Goal: Information Seeking & Learning: Check status

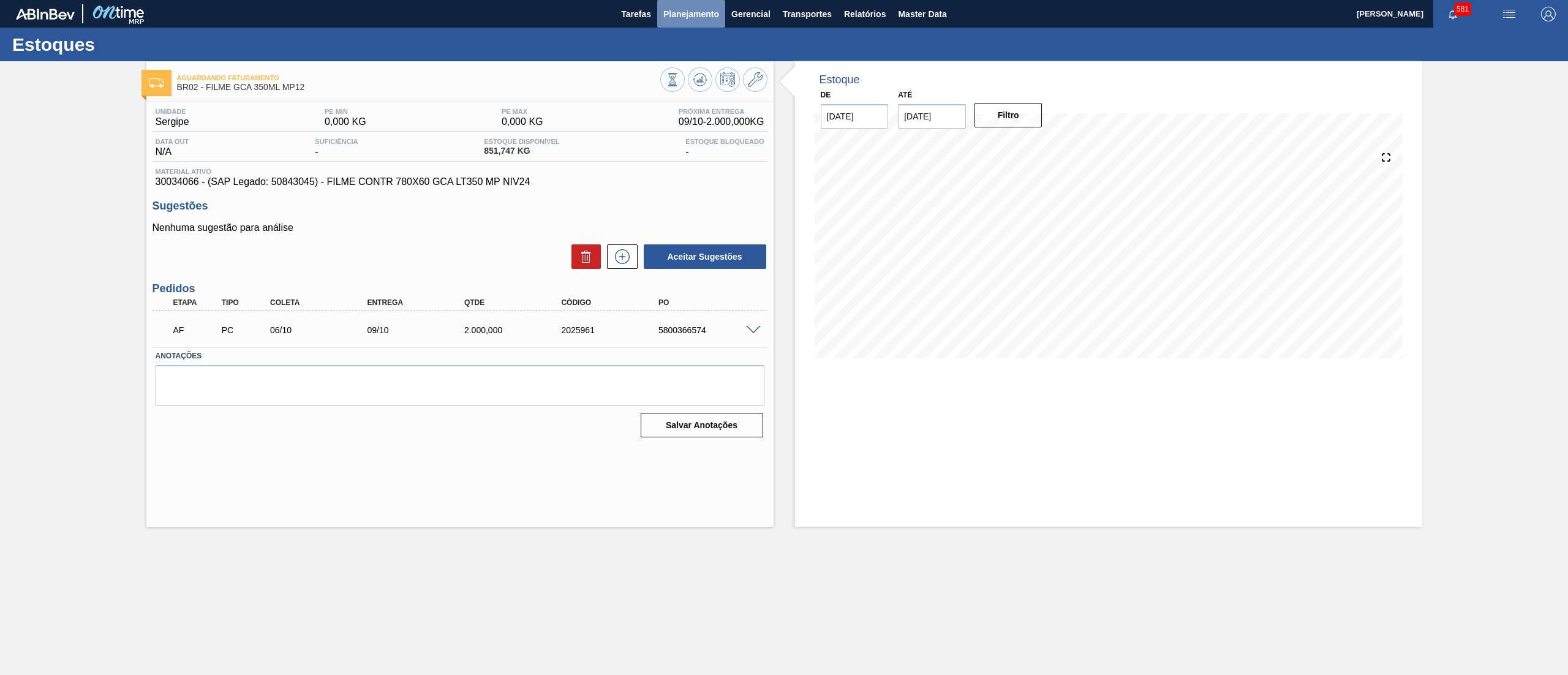
click at [695, 17] on span "Planejamento" at bounding box center [691, 14] width 56 height 15
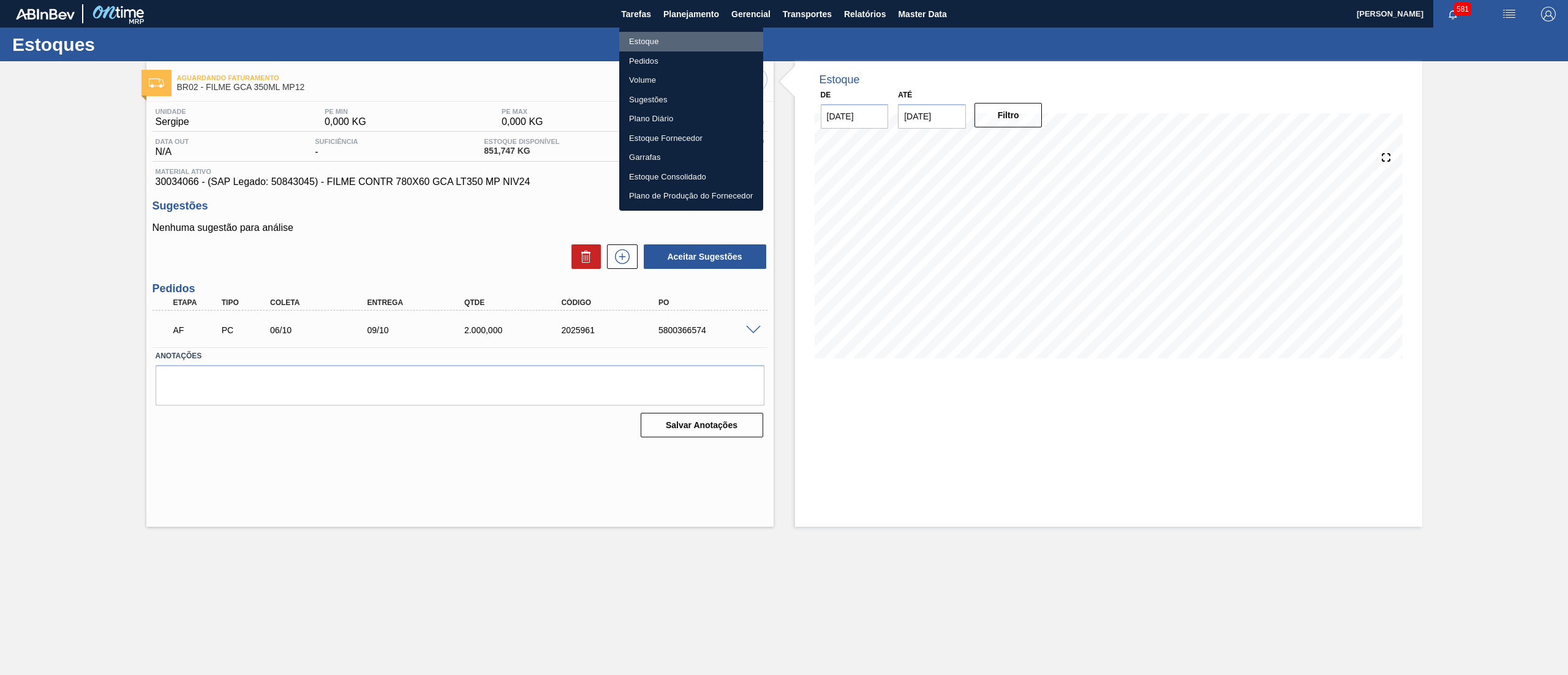
click at [669, 38] on li "Estoque" at bounding box center [690, 41] width 144 height 20
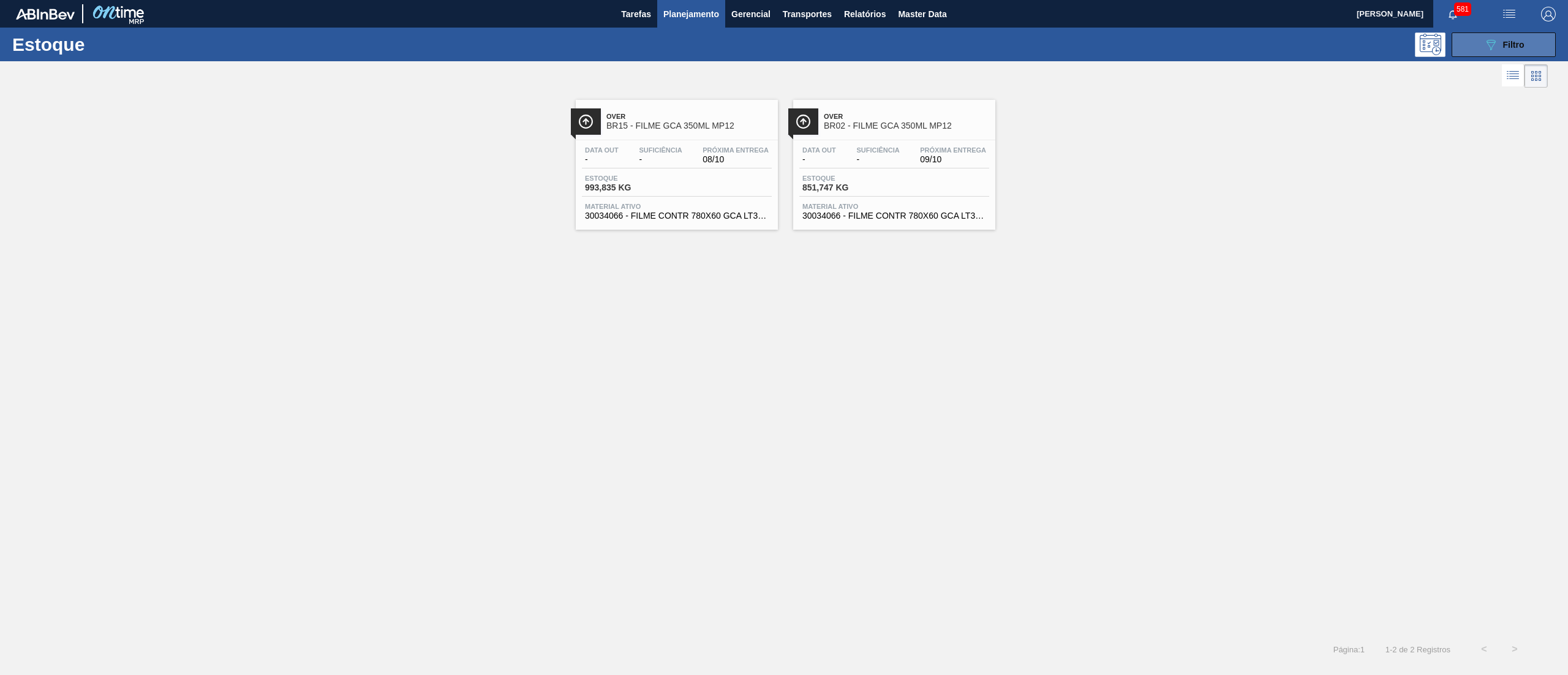
click at [1474, 42] on button "089F7B8B-B2A5-4AFE-B5C0-19BA573D28AC Filtro" at bounding box center [1503, 44] width 104 height 24
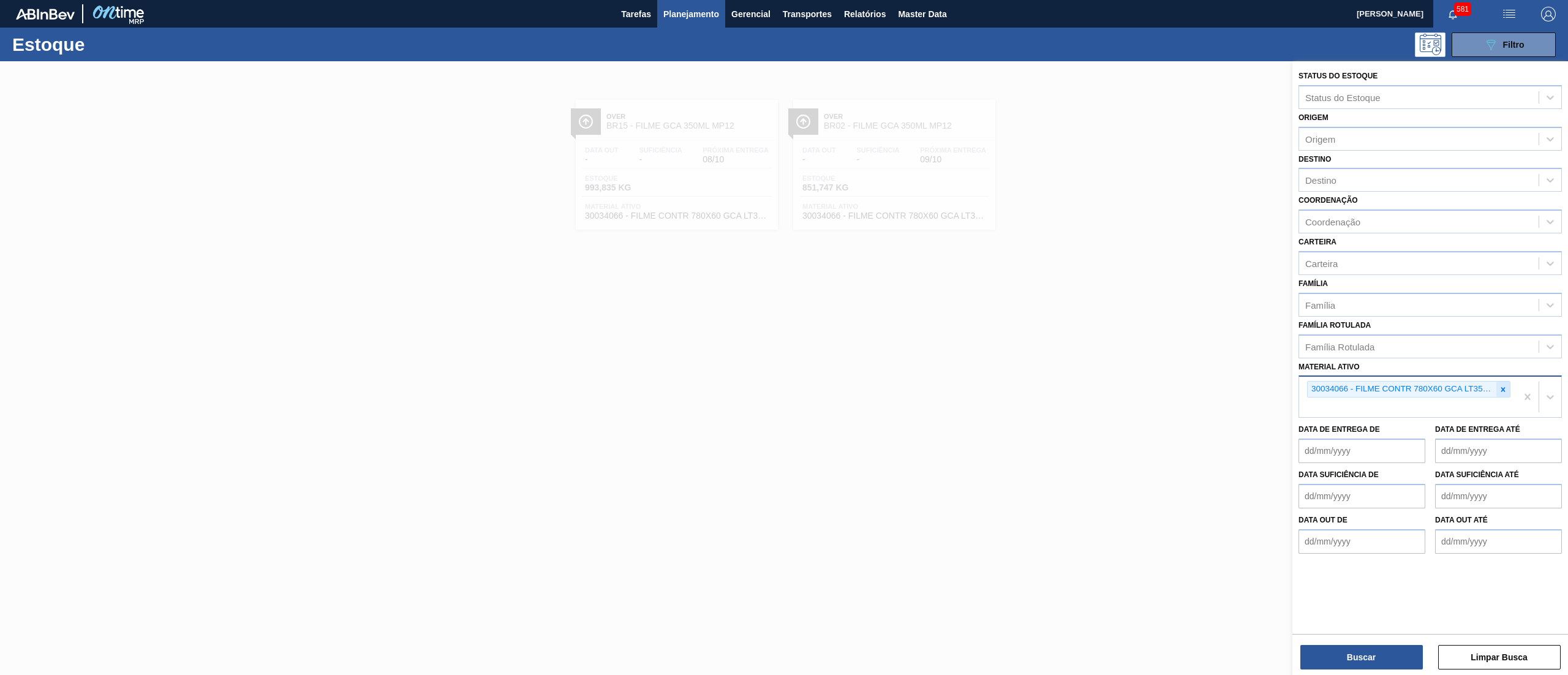
click at [1500, 391] on icon at bounding box center [1503, 390] width 9 height 9
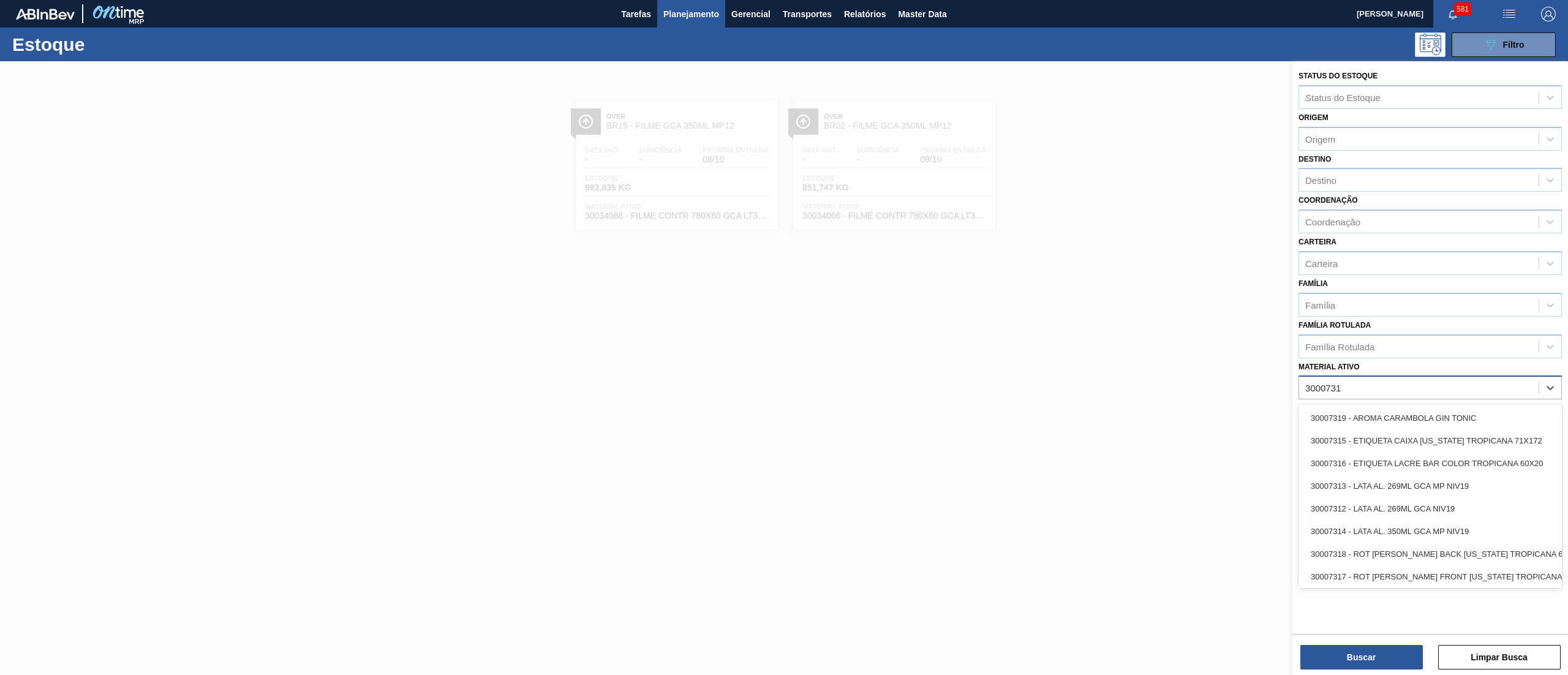
type ativo "30007319"
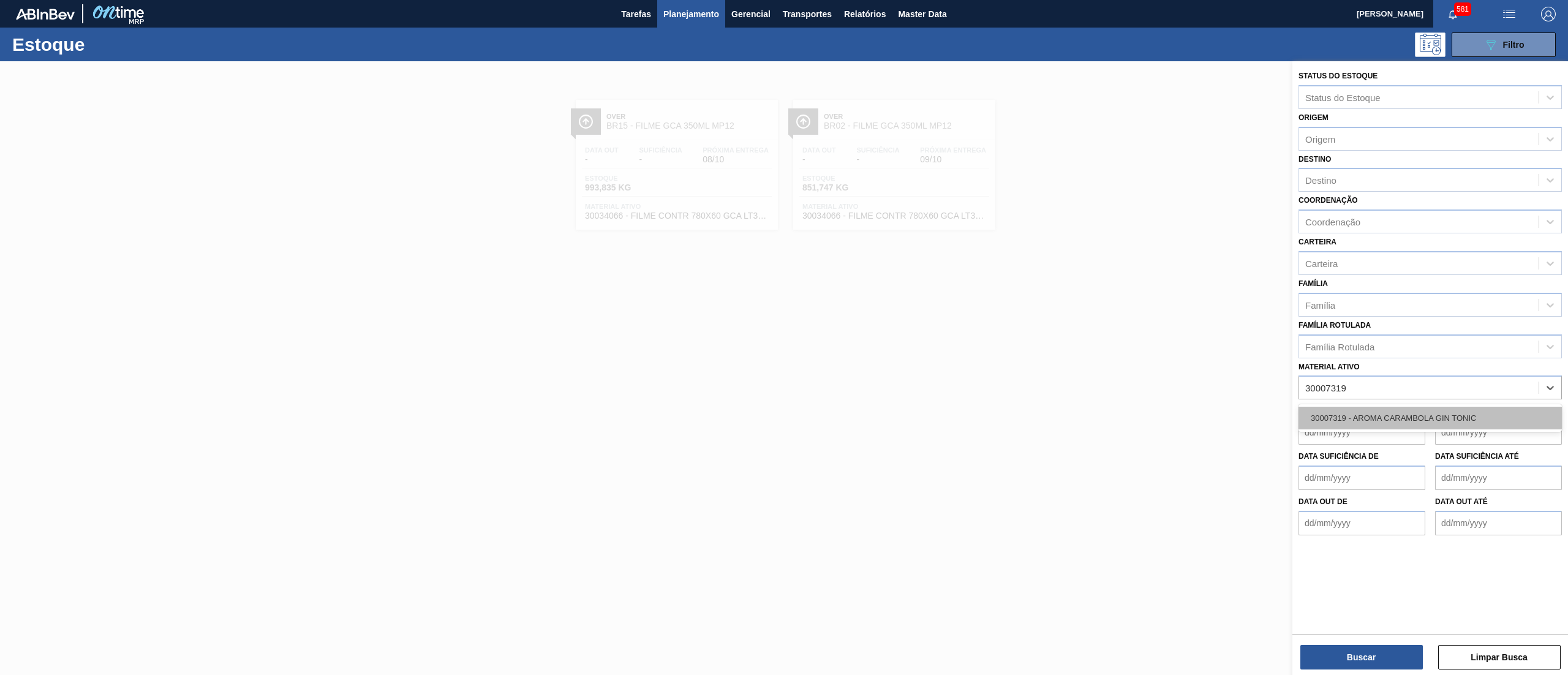
click at [1502, 419] on div "30007319 - AROMA CARAMBOLA GIN TONIC" at bounding box center [1429, 418] width 263 height 23
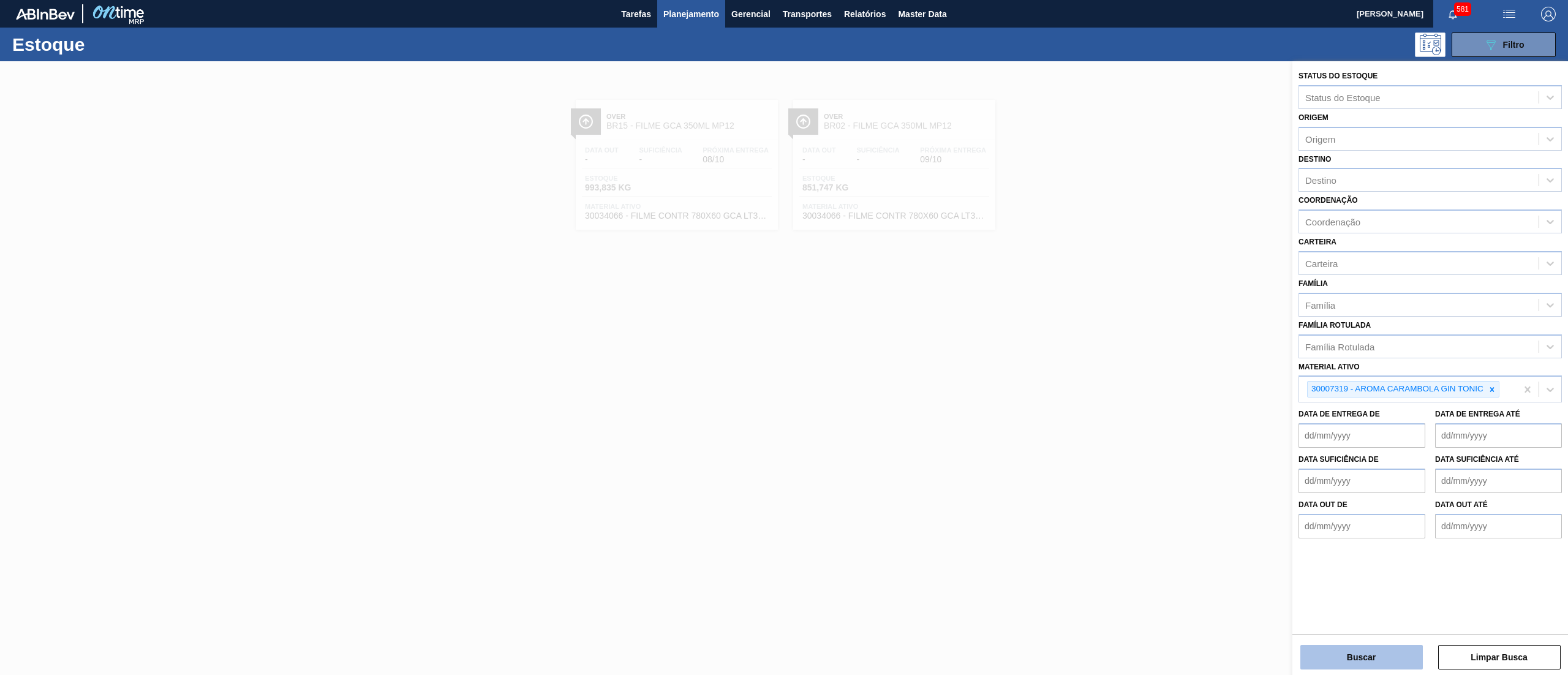
click at [1372, 668] on button "Buscar" at bounding box center [1362, 657] width 122 height 24
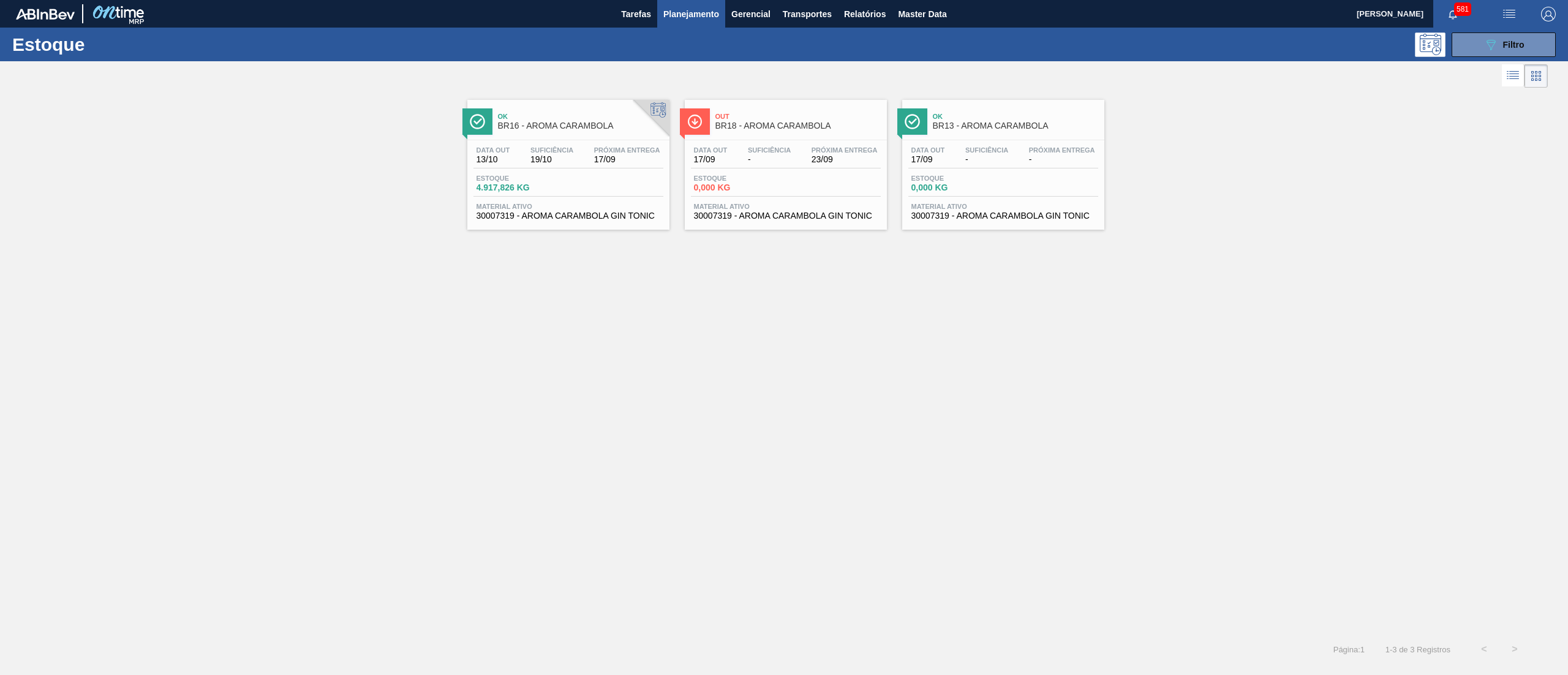
click at [544, 223] on div "Data out 13/10 Suficiência 19/10 Próxima Entrega 17/09 Estoque 4.917,826 KG Mat…" at bounding box center [568, 181] width 202 height 83
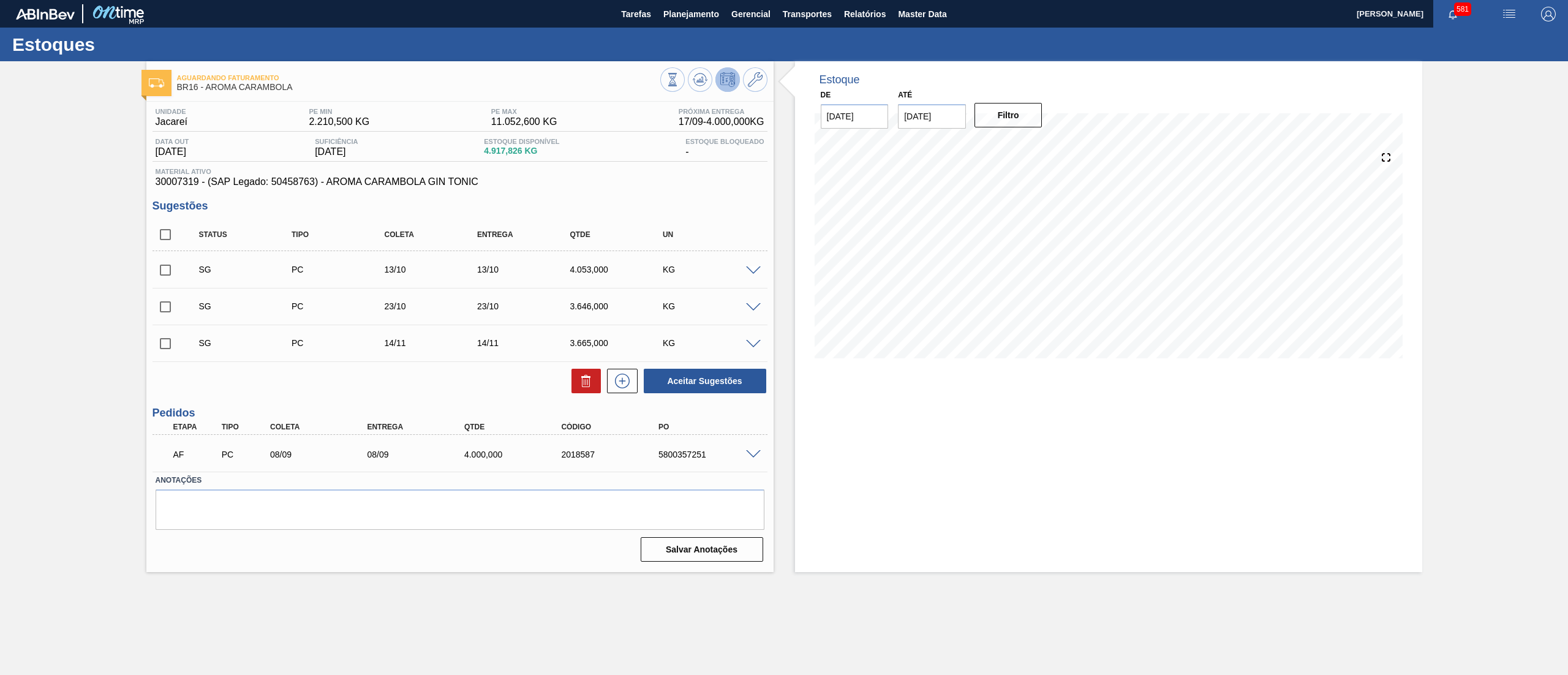
click at [749, 272] on span at bounding box center [753, 271] width 15 height 9
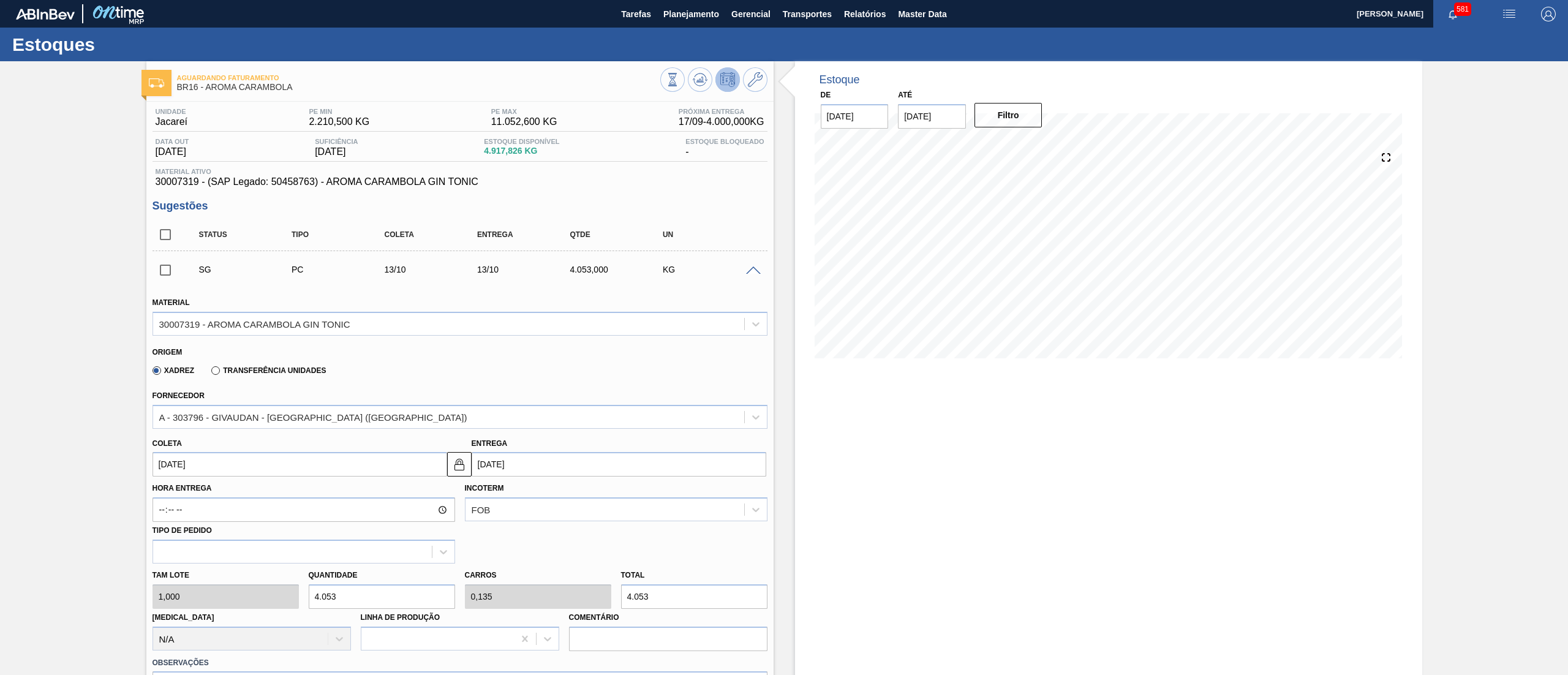
click at [749, 272] on span at bounding box center [753, 271] width 15 height 9
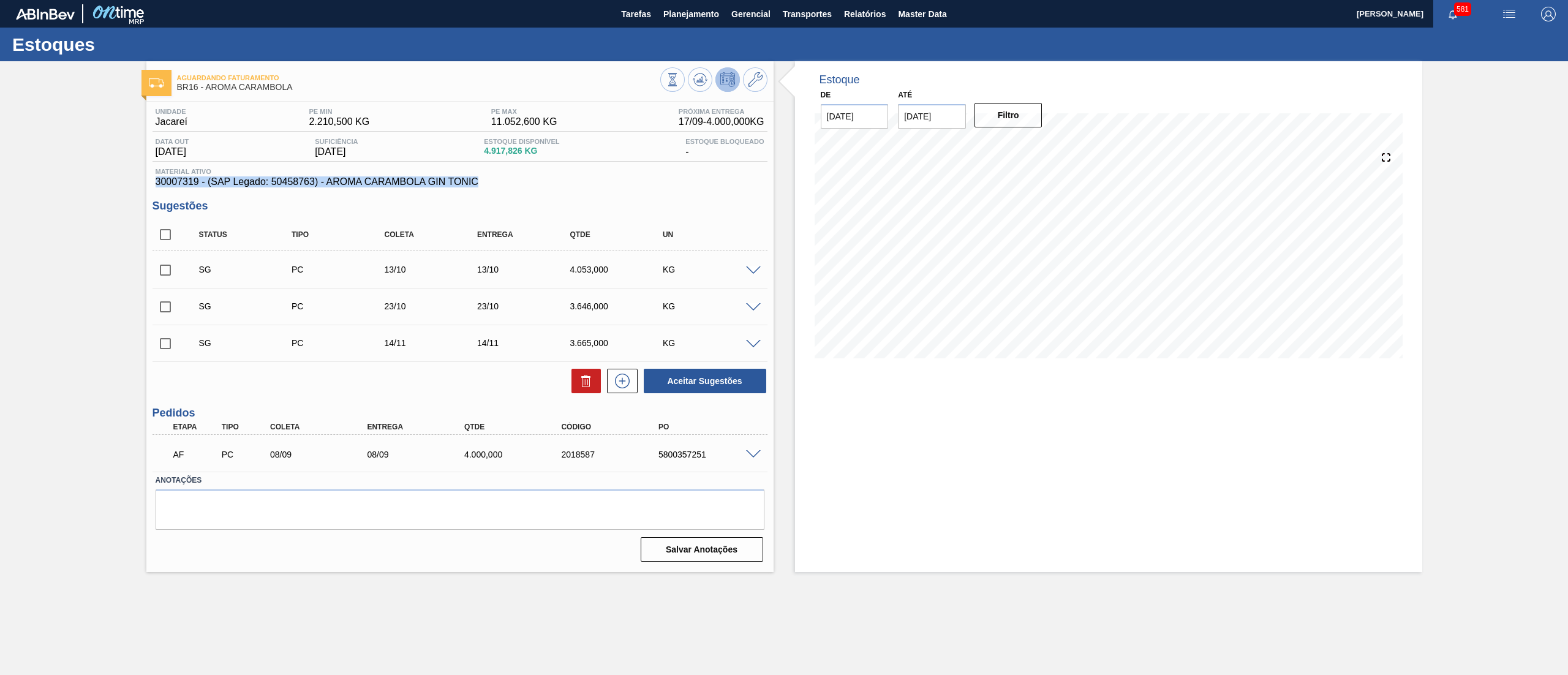
drag, startPoint x: 416, startPoint y: 181, endPoint x: 82, endPoint y: 183, distance: 334.0
click at [82, 183] on div "Aguardando Faturamento BR16 - AROMA CARAMBOLA Unidade Jacareí PE MIN 2.210,500 …" at bounding box center [784, 316] width 1568 height 511
copy span "30007319 - (SAP Legado: 50458763) - AROMA CARAMBOLA GIN TONIC"
click at [684, 12] on span "Planejamento" at bounding box center [691, 14] width 56 height 15
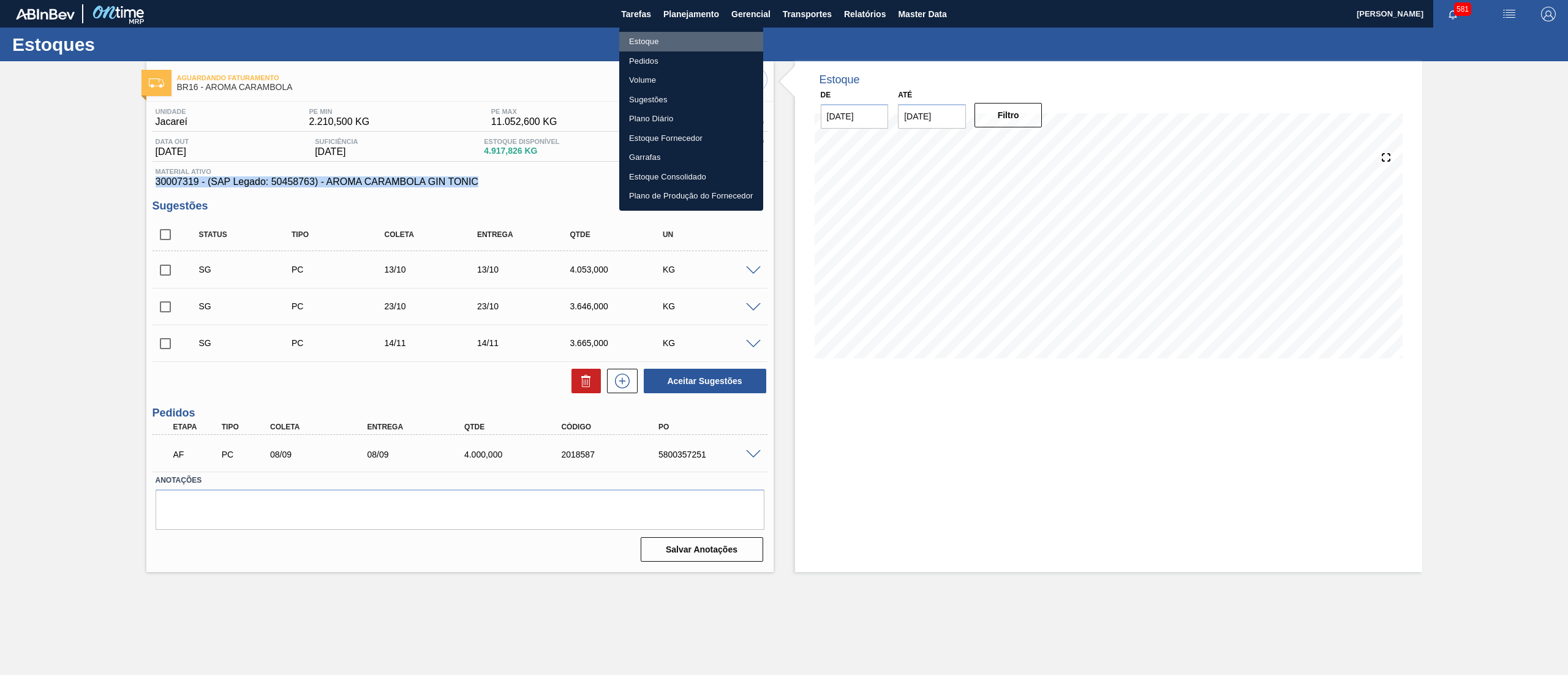
click at [665, 39] on li "Estoque" at bounding box center [690, 41] width 144 height 20
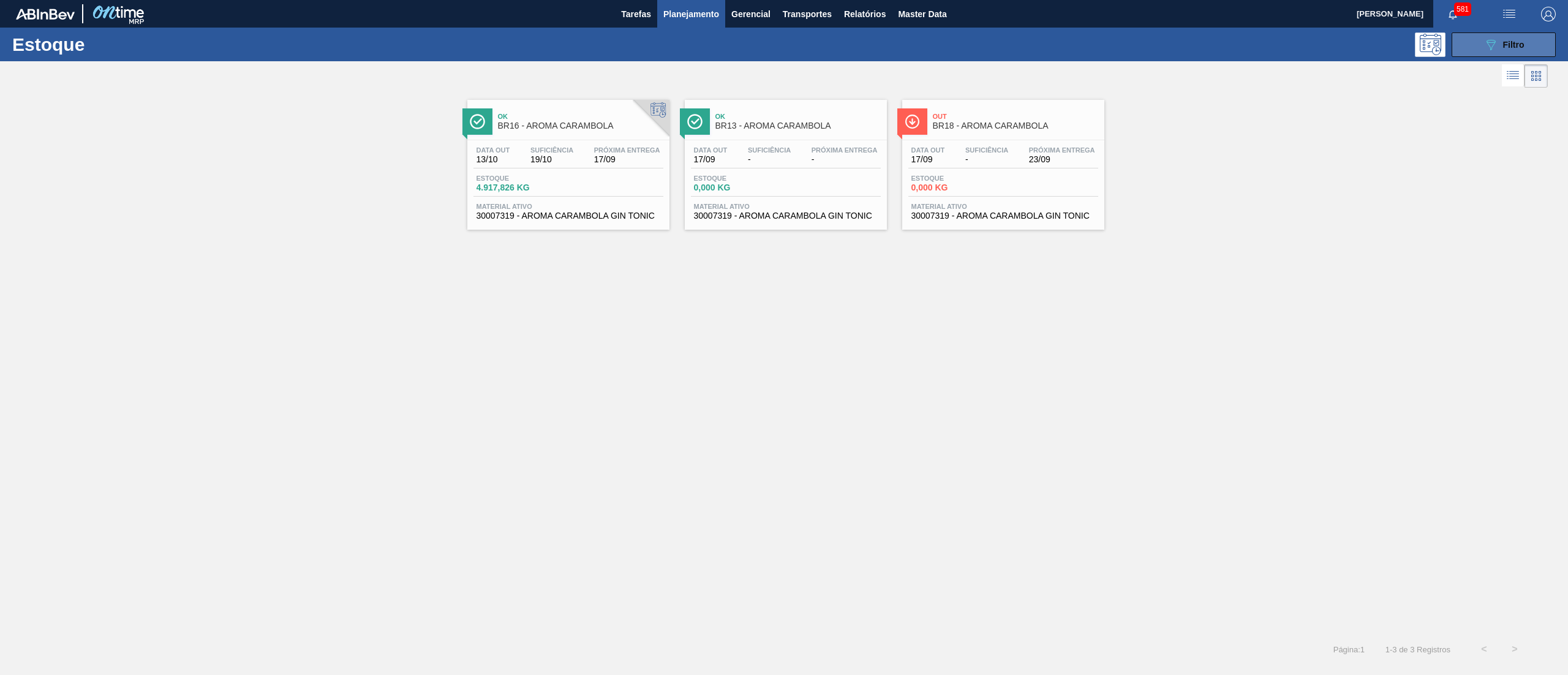
click at [1460, 52] on button "089F7B8B-B2A5-4AFE-B5C0-19BA573D28AC Filtro" at bounding box center [1503, 44] width 104 height 24
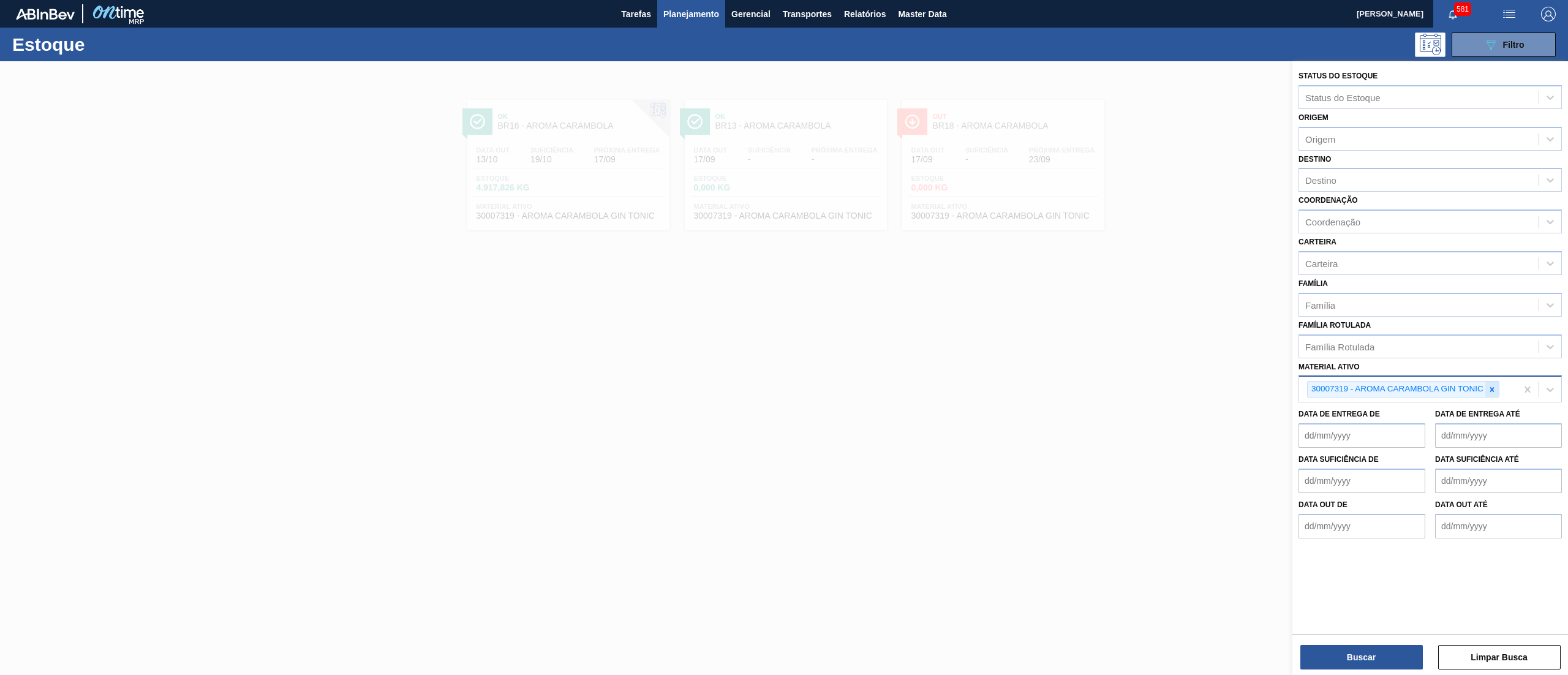
click at [1491, 394] on div at bounding box center [1492, 389] width 13 height 15
paste ativo "30034752"
type ativo "30034752"
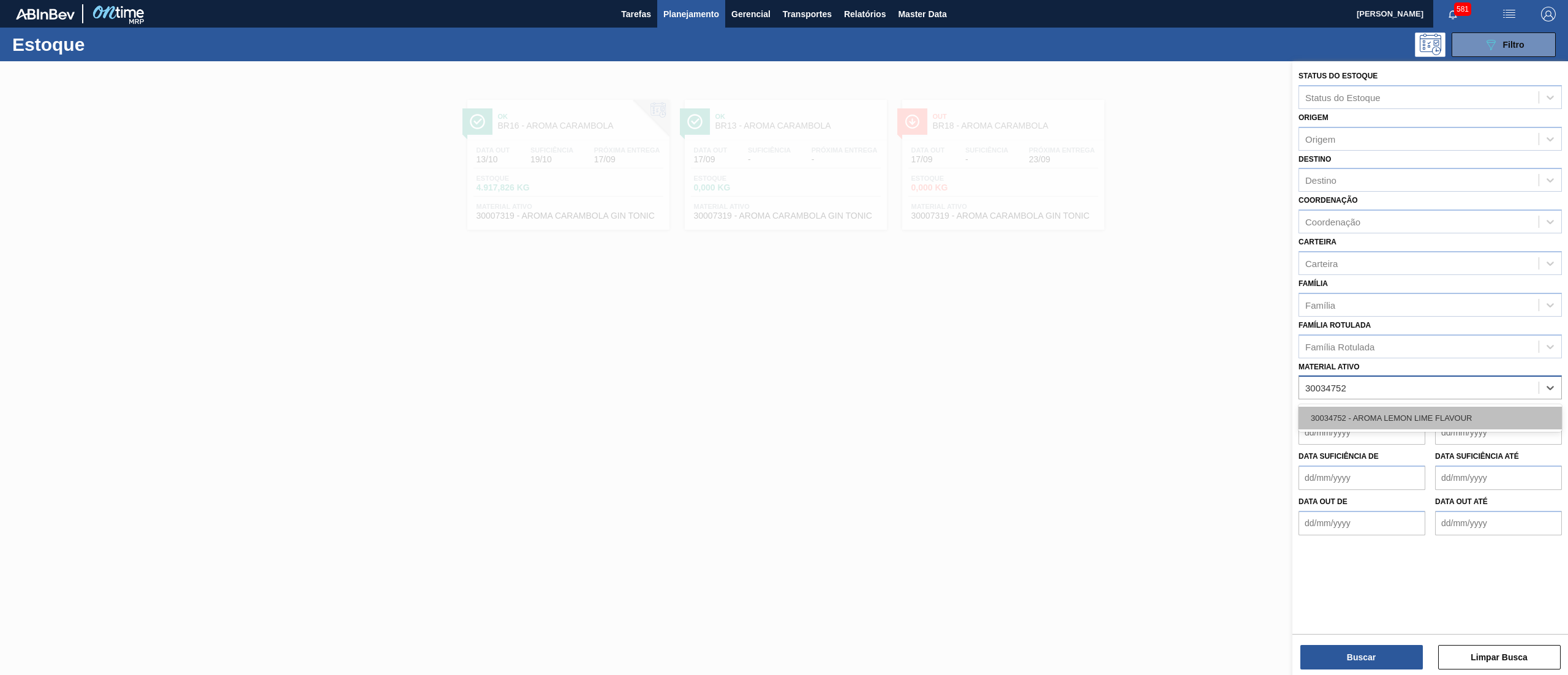
click at [1441, 413] on div "30034752 - AROMA LEMON LIME FLAVOUR" at bounding box center [1429, 418] width 263 height 23
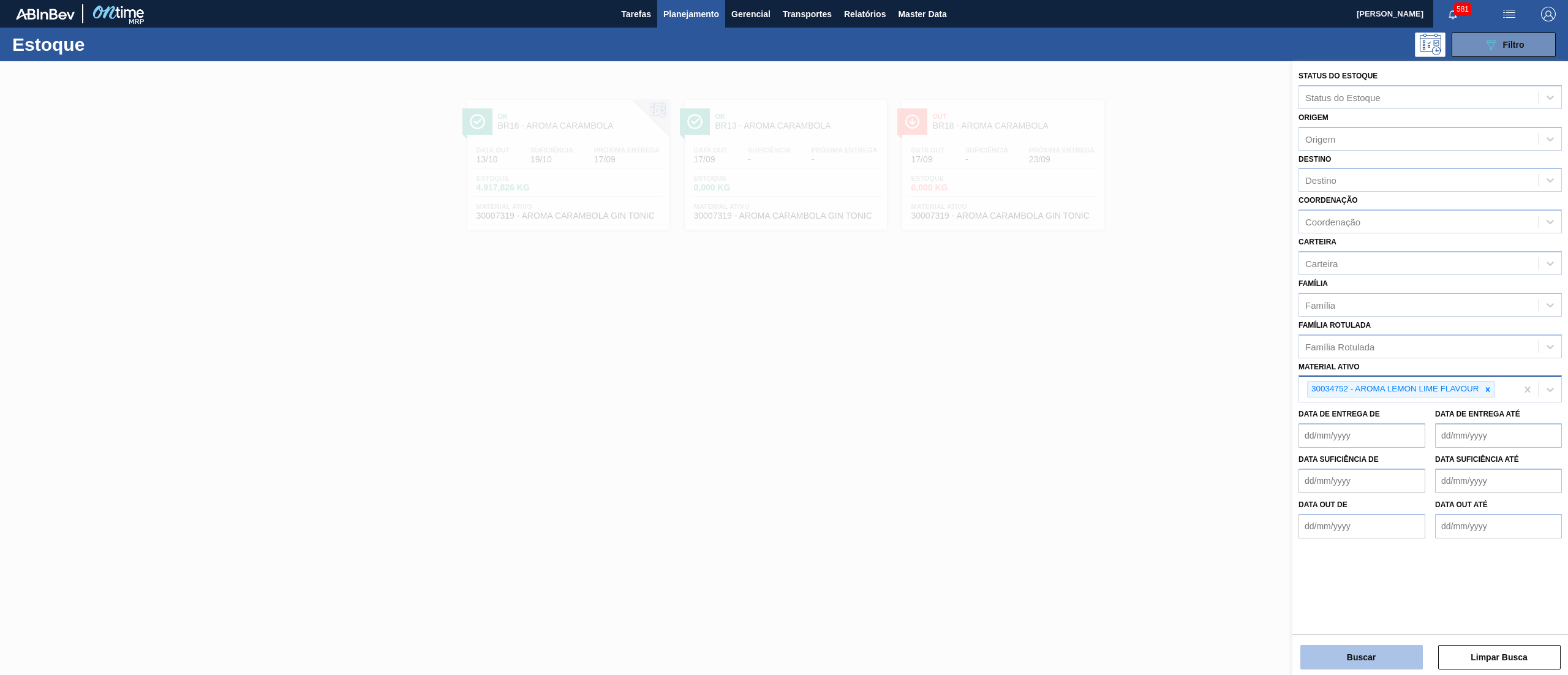
click at [1337, 654] on button "Buscar" at bounding box center [1362, 657] width 122 height 24
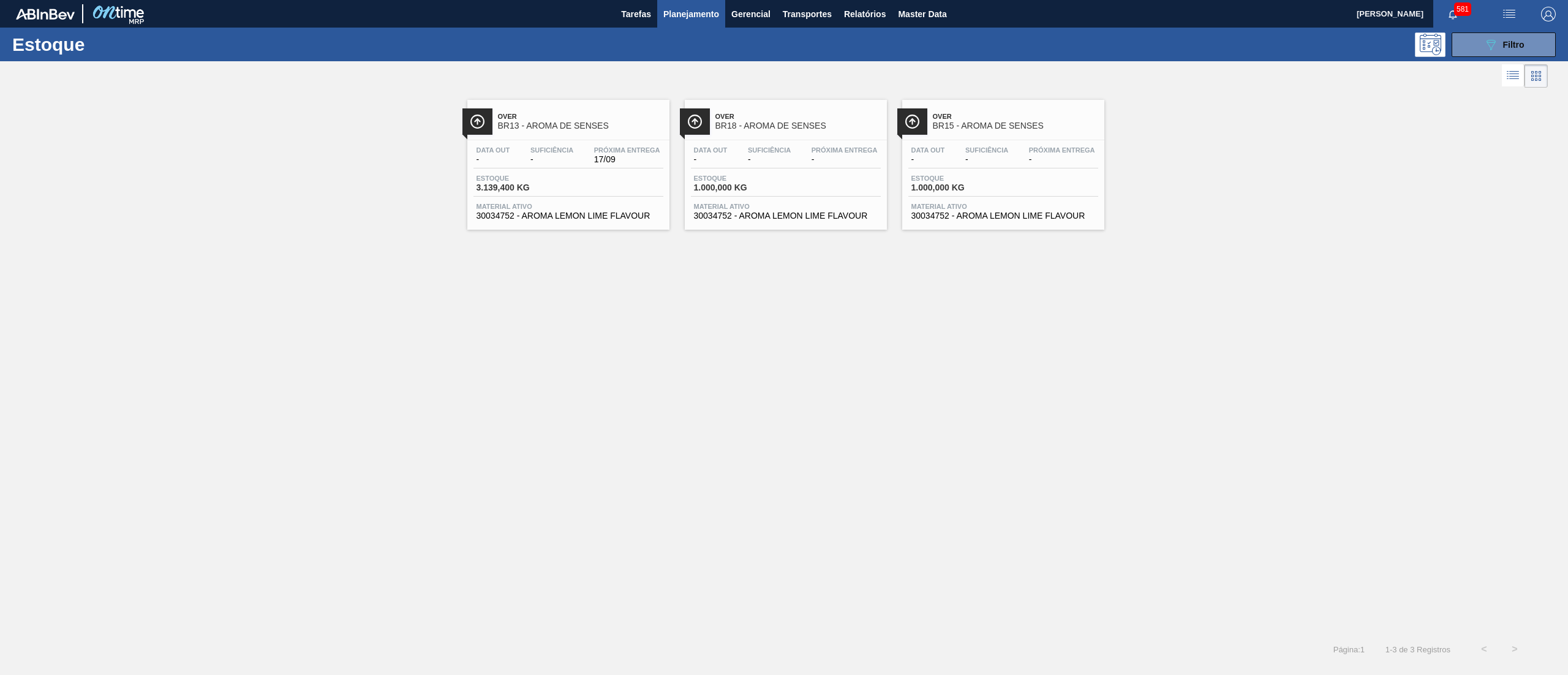
click at [637, 220] on span "30034752 - AROMA LEMON LIME FLAVOUR" at bounding box center [568, 216] width 183 height 9
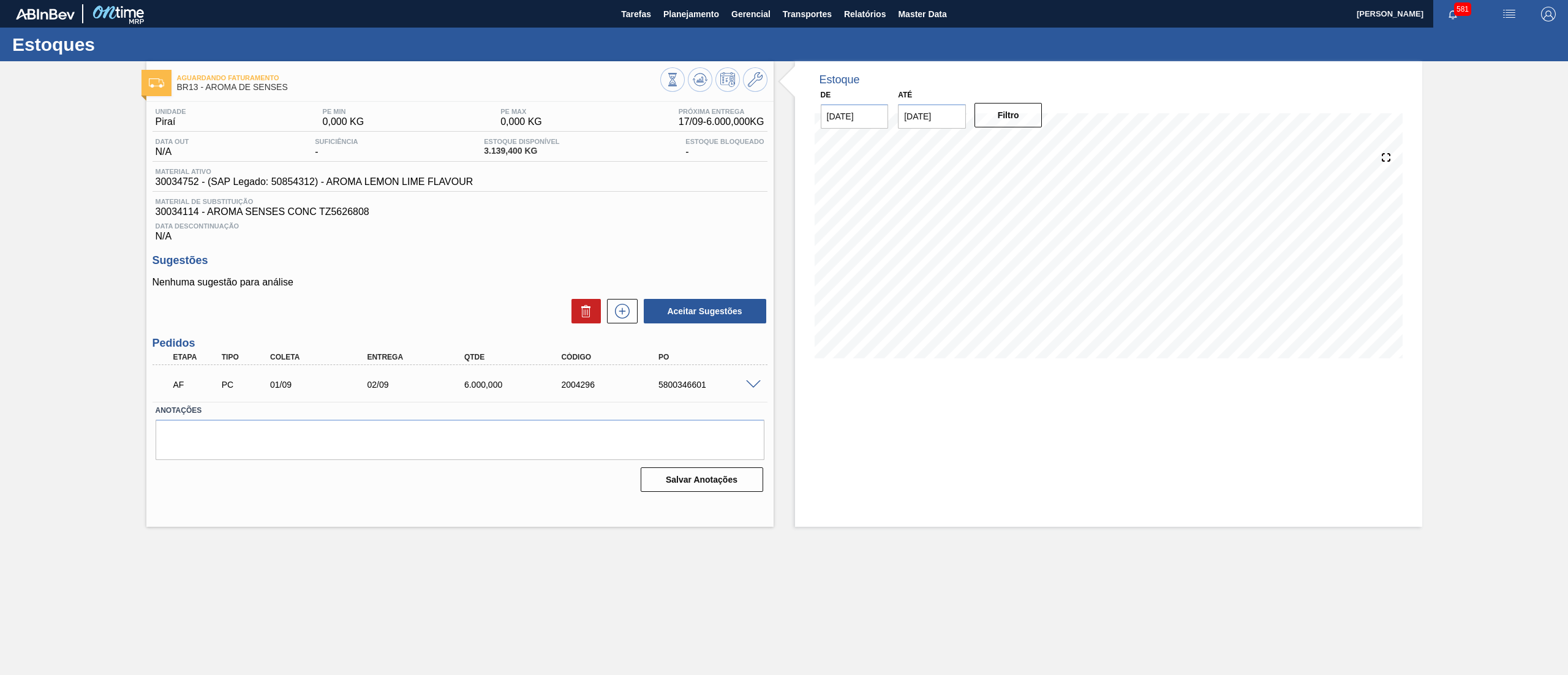
click at [755, 386] on span at bounding box center [753, 385] width 15 height 9
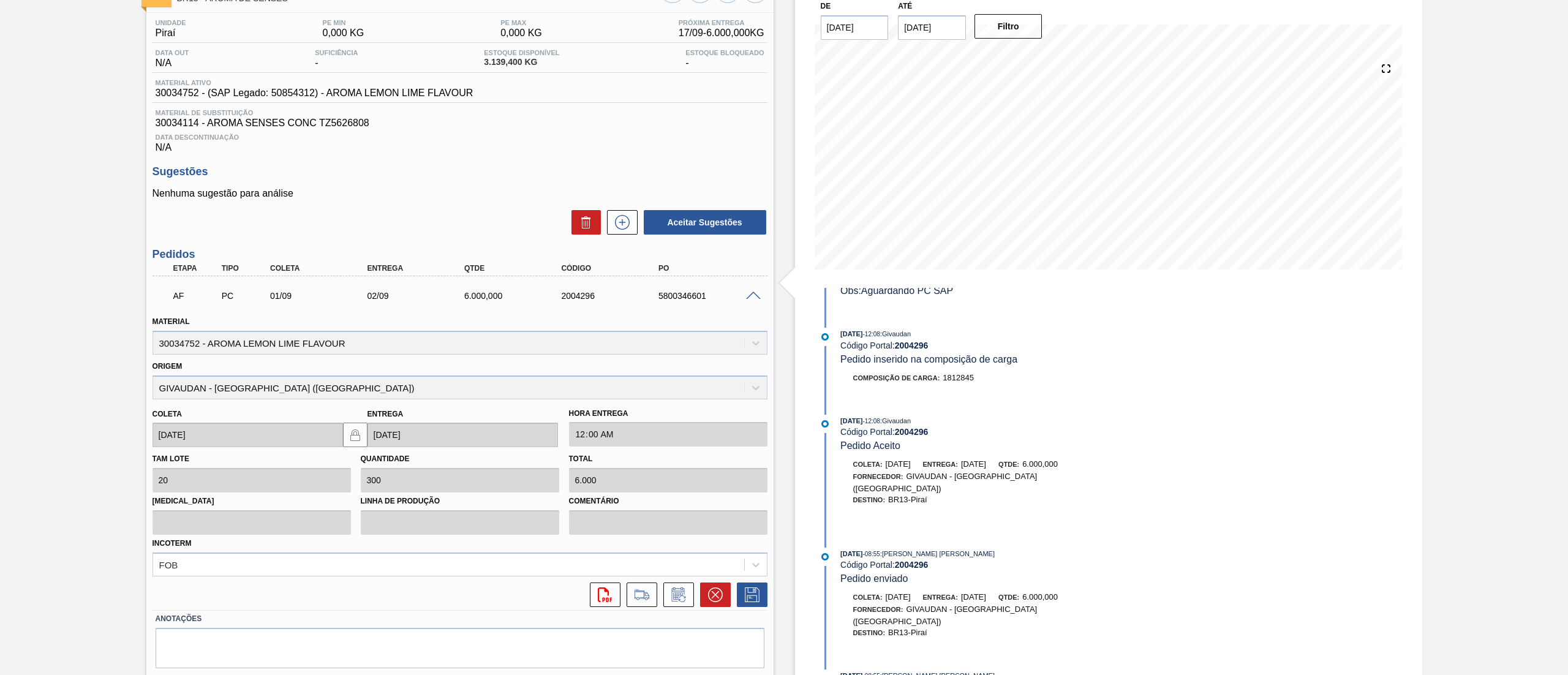
scroll to position [125, 0]
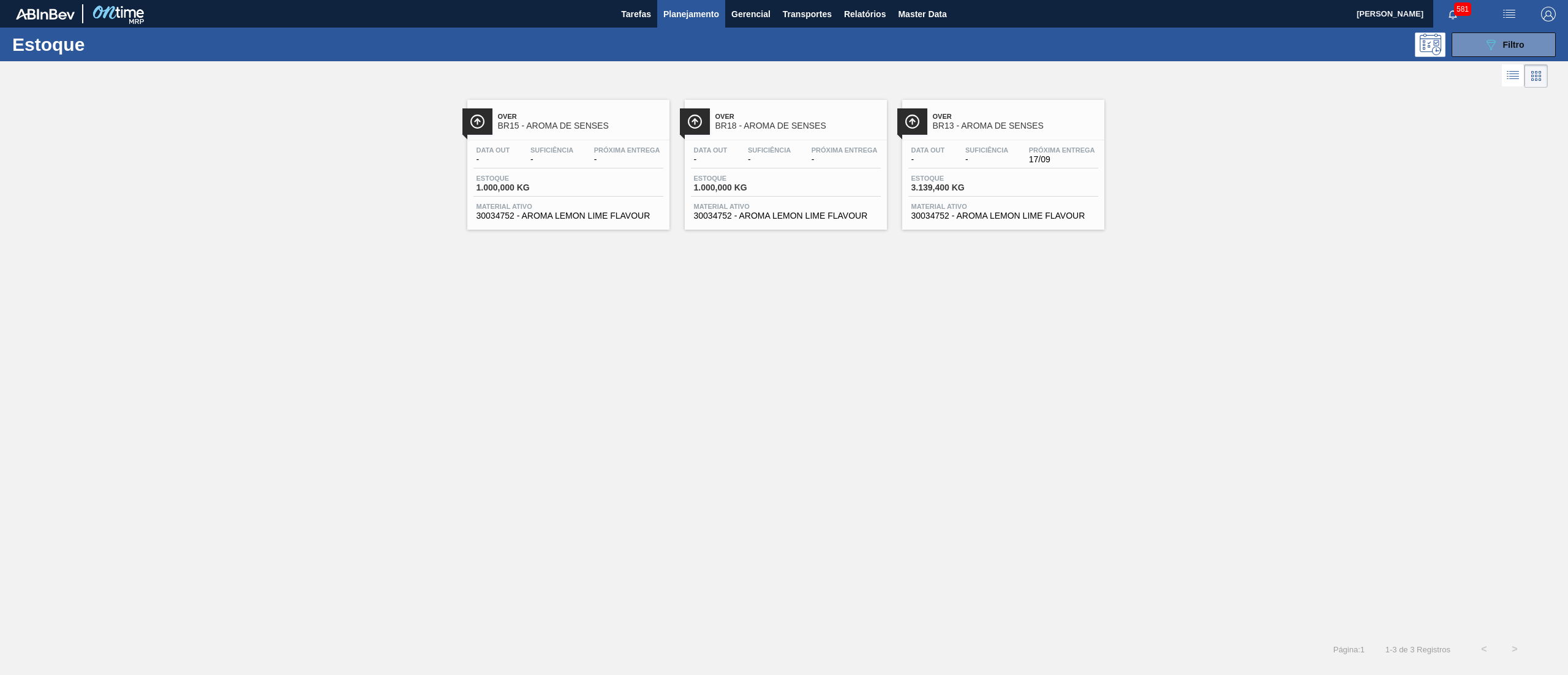
click at [791, 214] on span "30034752 - AROMA LEMON LIME FLAVOUR" at bounding box center [785, 216] width 183 height 9
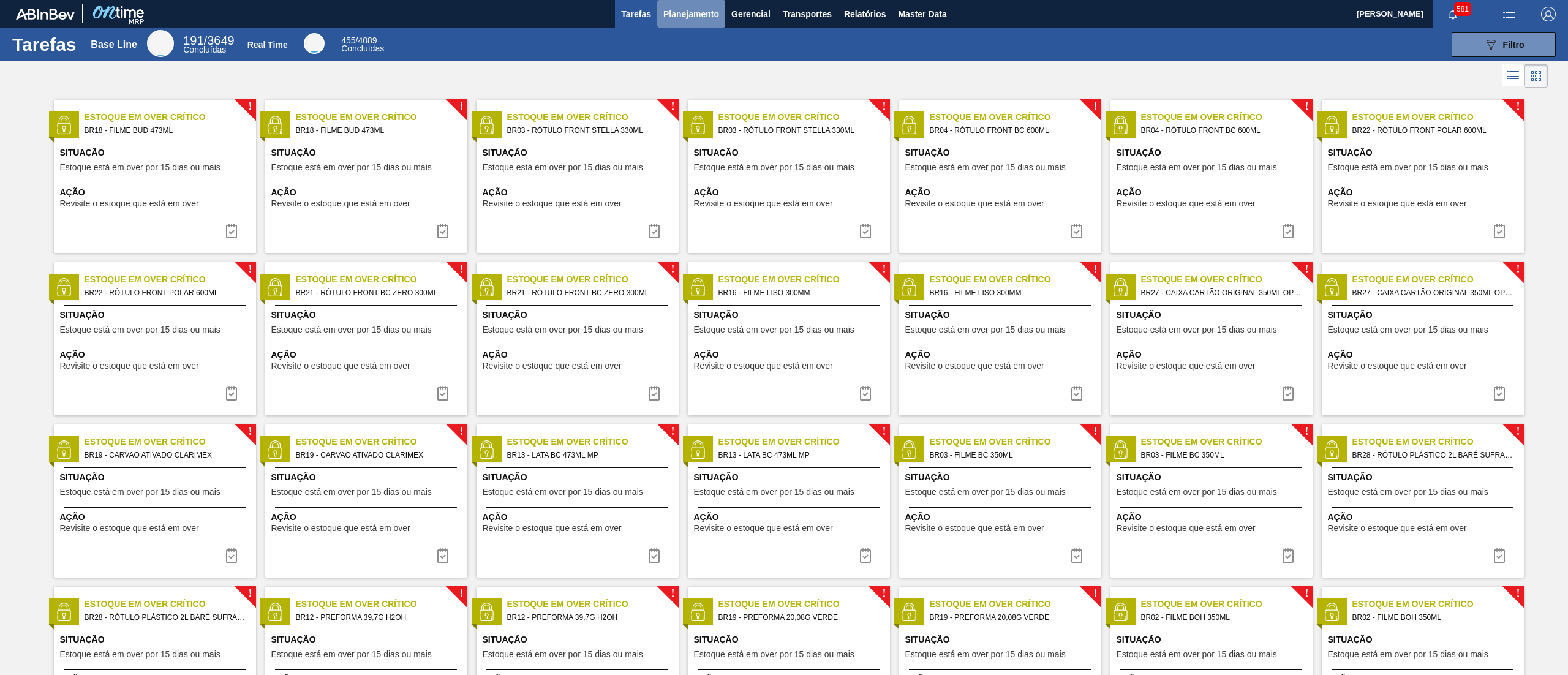
click at [693, 12] on span "Planejamento" at bounding box center [691, 14] width 56 height 15
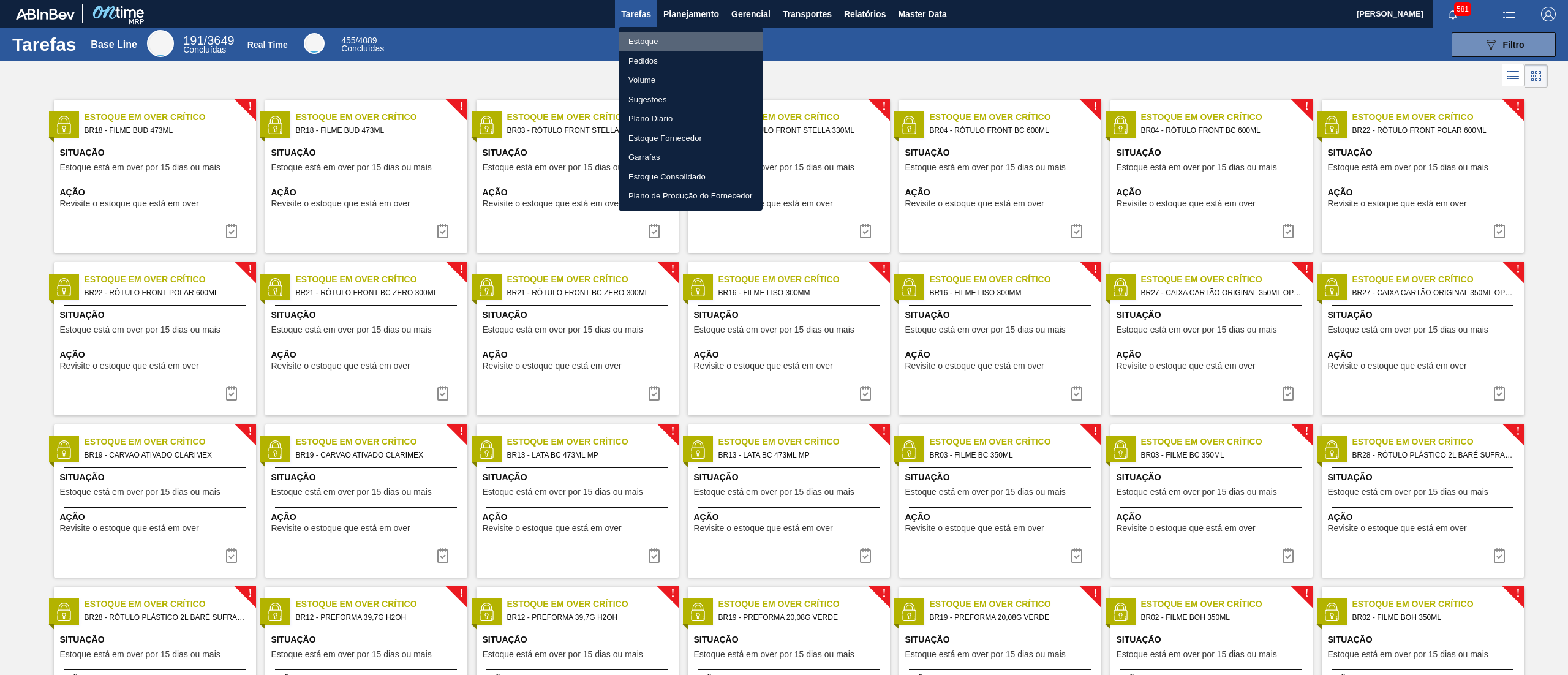
click at [682, 38] on li "Estoque" at bounding box center [690, 41] width 144 height 20
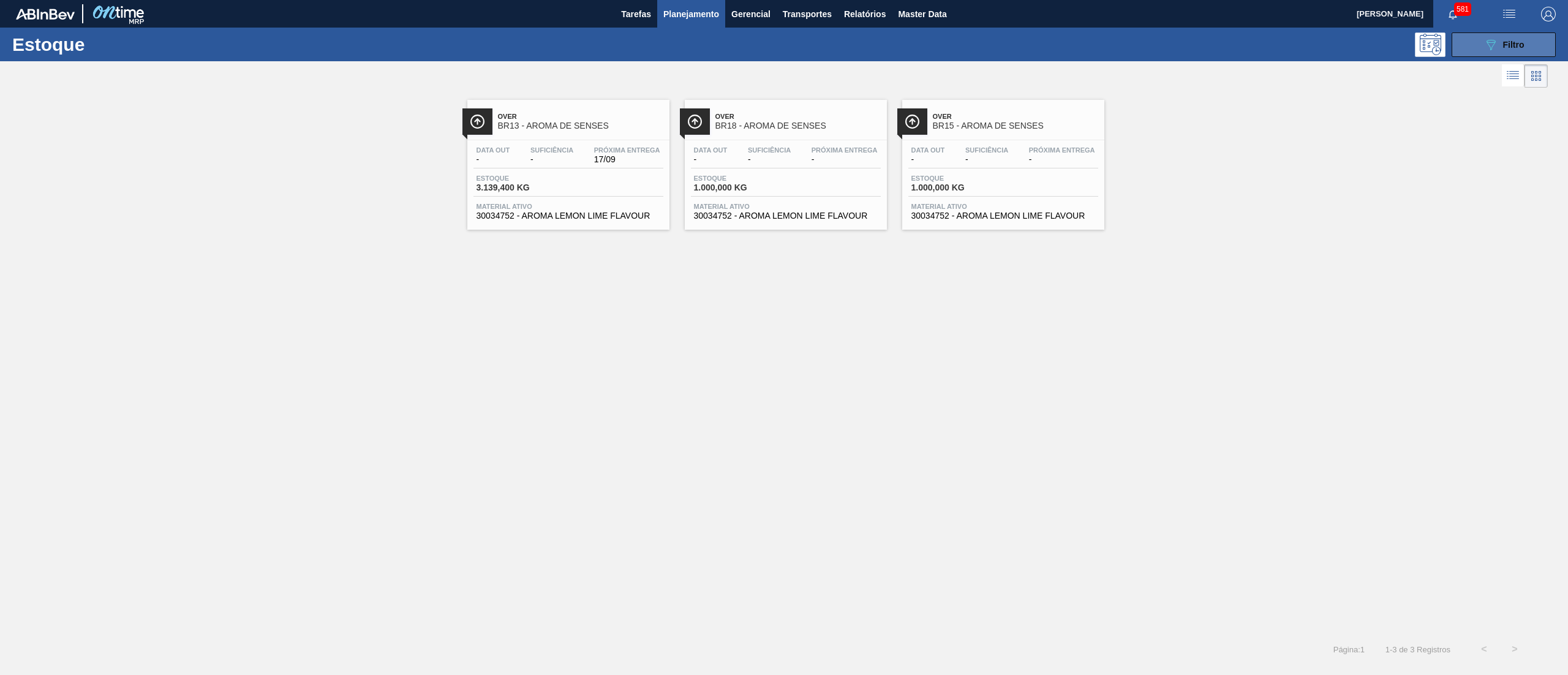
click at [1483, 36] on button "089F7B8B-B2A5-4AFE-B5C0-19BA573D28AC Filtro" at bounding box center [1503, 44] width 104 height 24
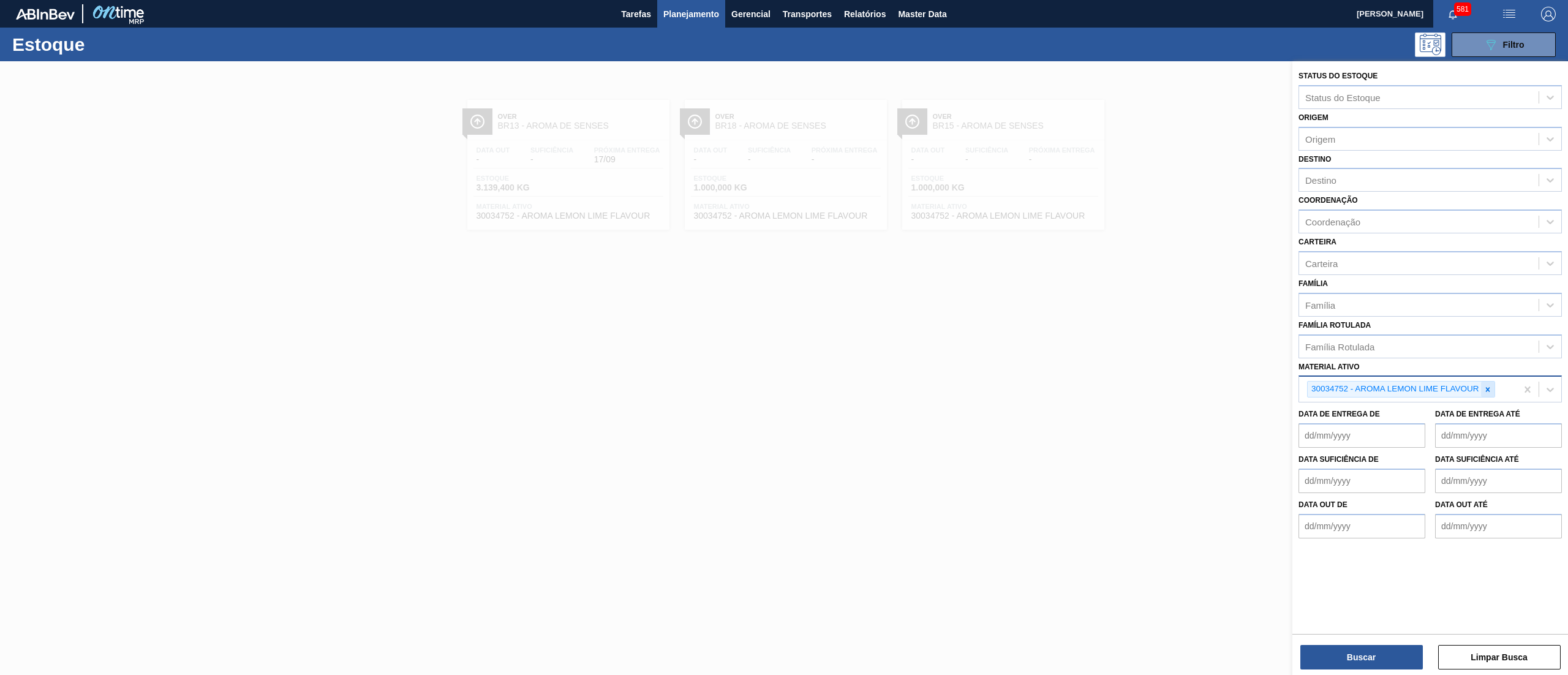
click at [1483, 390] on icon at bounding box center [1488, 390] width 9 height 9
paste ativo "30007319"
type ativo "30007319"
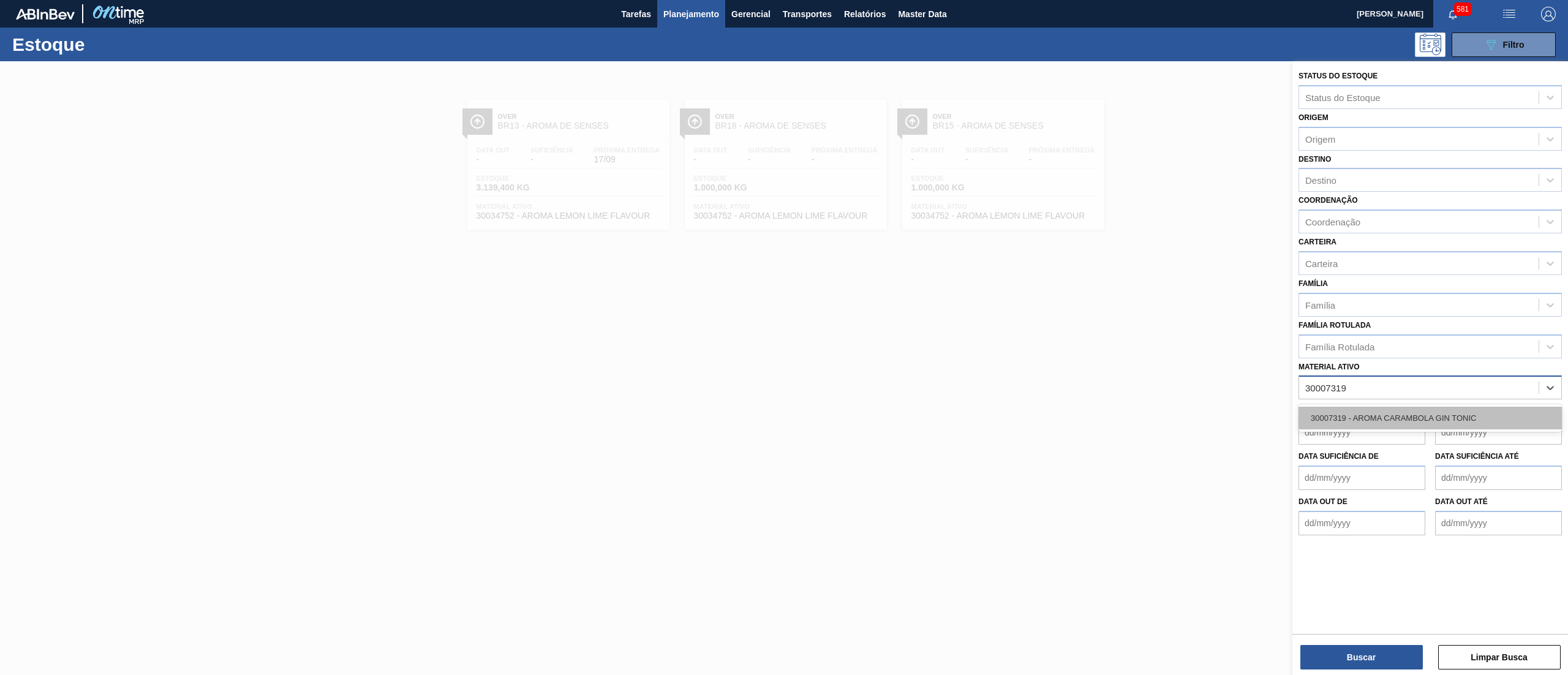
click at [1466, 411] on div "30007319 - AROMA CARAMBOLA GIN TONIC" at bounding box center [1429, 418] width 263 height 23
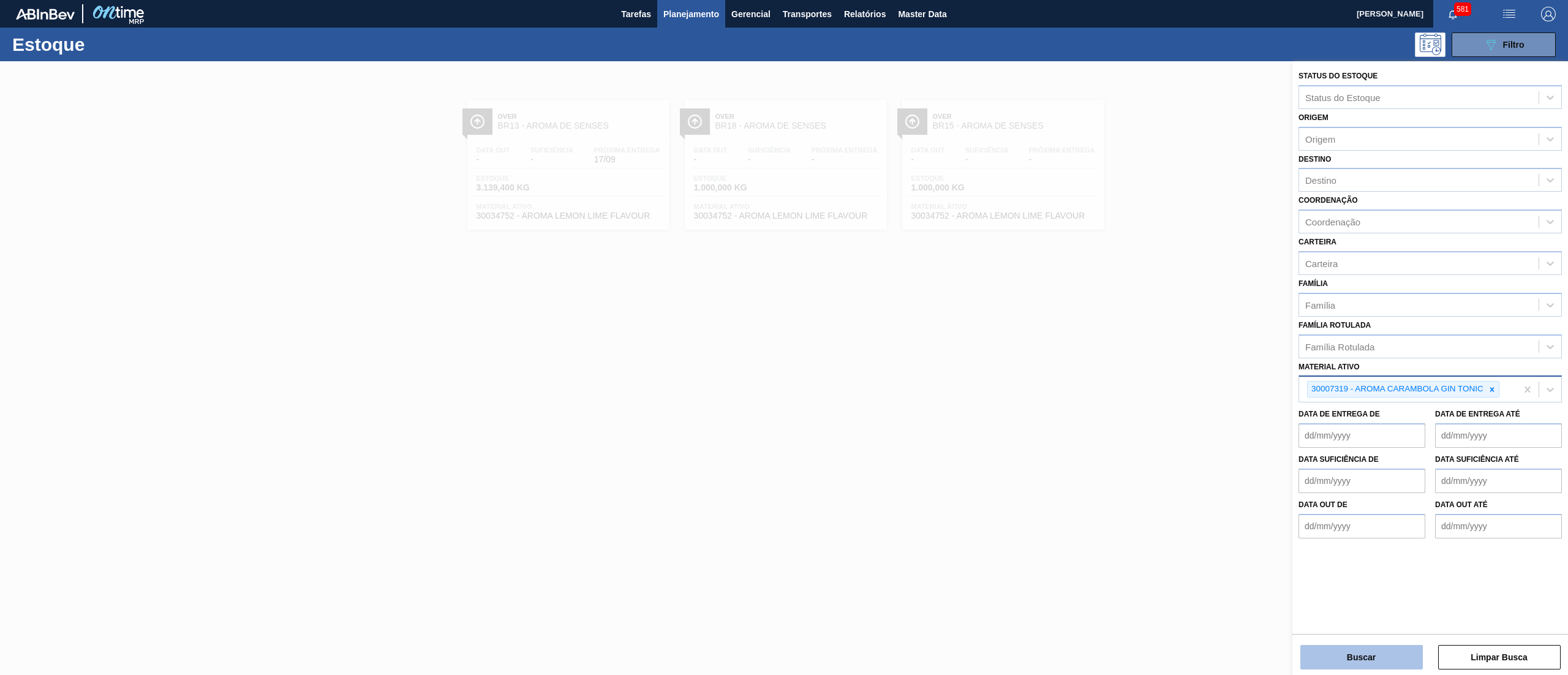
click at [1341, 646] on button "Buscar" at bounding box center [1362, 657] width 122 height 24
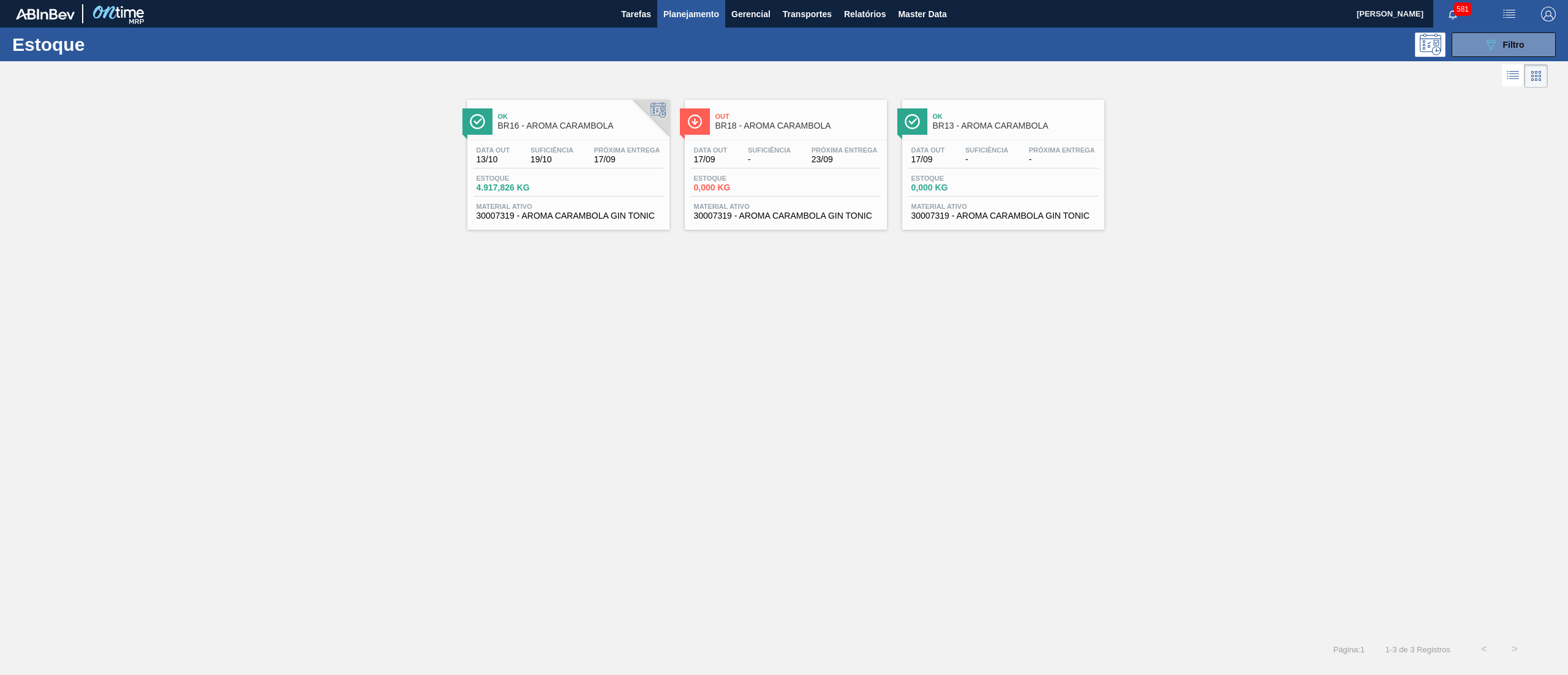
click at [786, 223] on div "Data out 17/09 Suficiência - Próxima Entrega 23/09 Estoque 0,000 KG Material at…" at bounding box center [785, 181] width 202 height 83
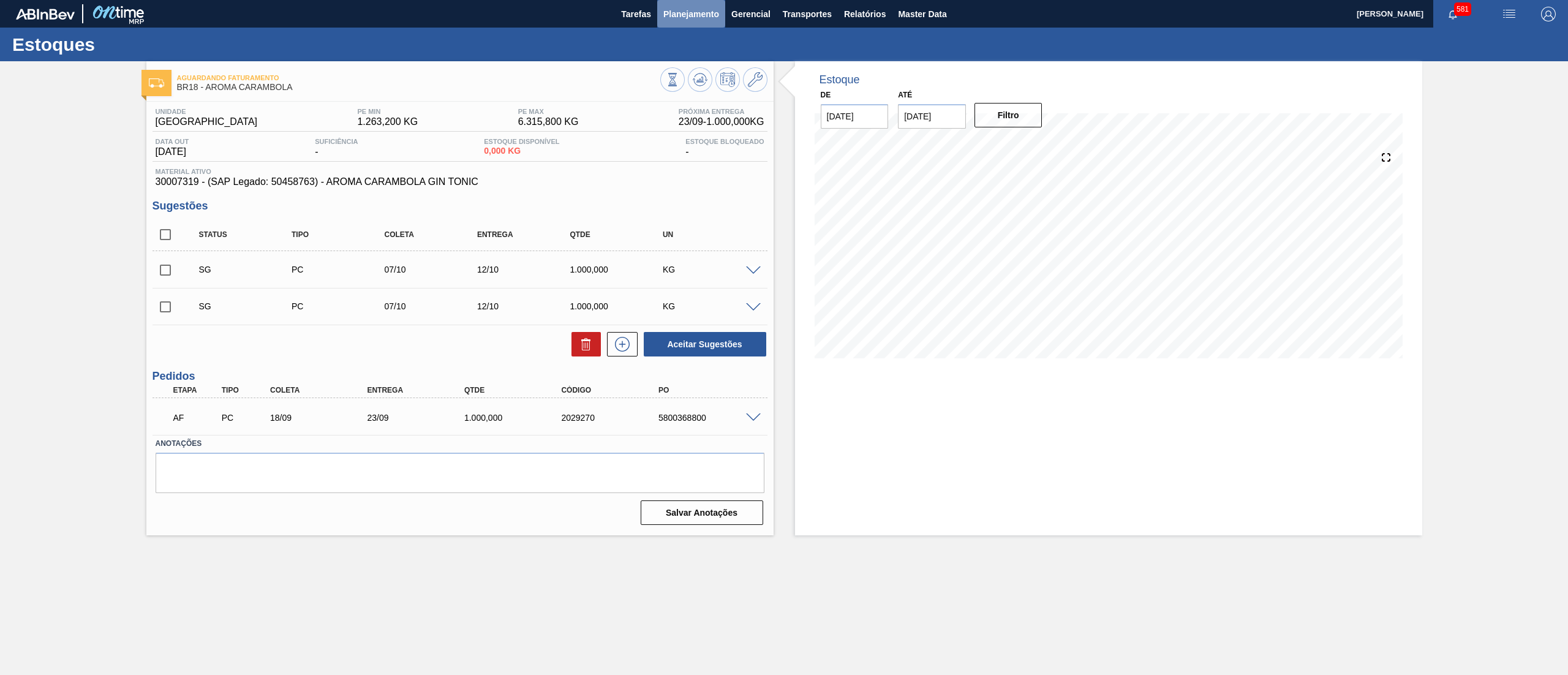
click at [708, 12] on span "Planejamento" at bounding box center [691, 14] width 56 height 15
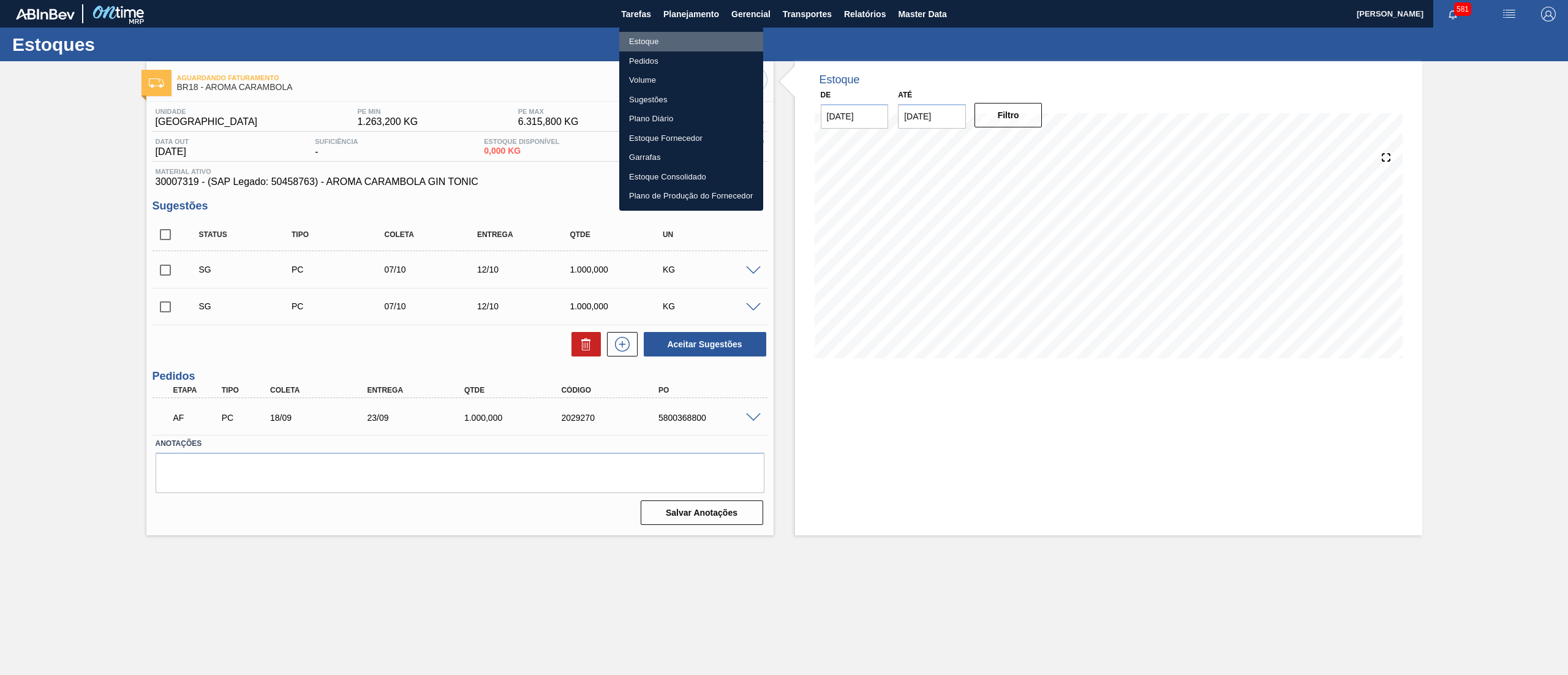
click at [681, 35] on li "Estoque" at bounding box center [690, 41] width 144 height 20
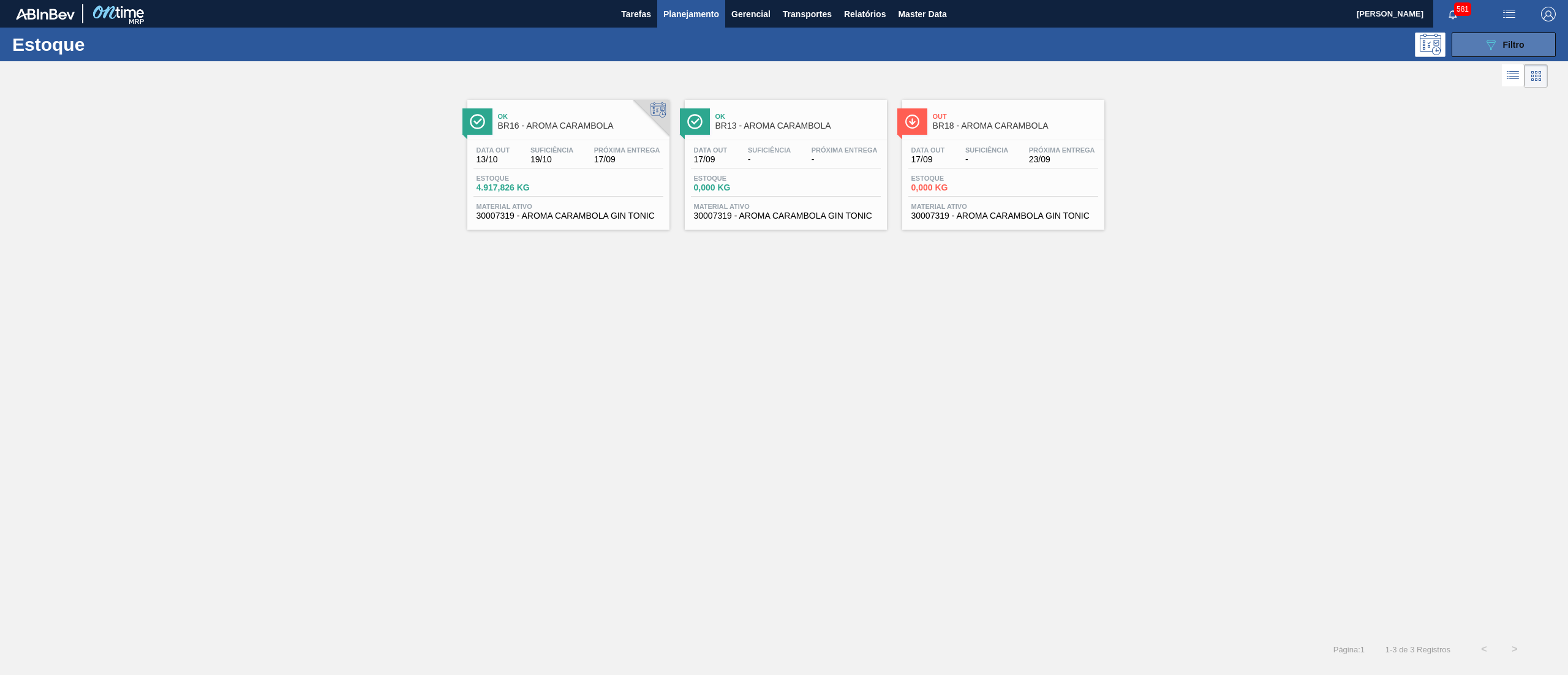
click at [1476, 43] on button "089F7B8B-B2A5-4AFE-B5C0-19BA573D28AC Filtro" at bounding box center [1503, 44] width 104 height 24
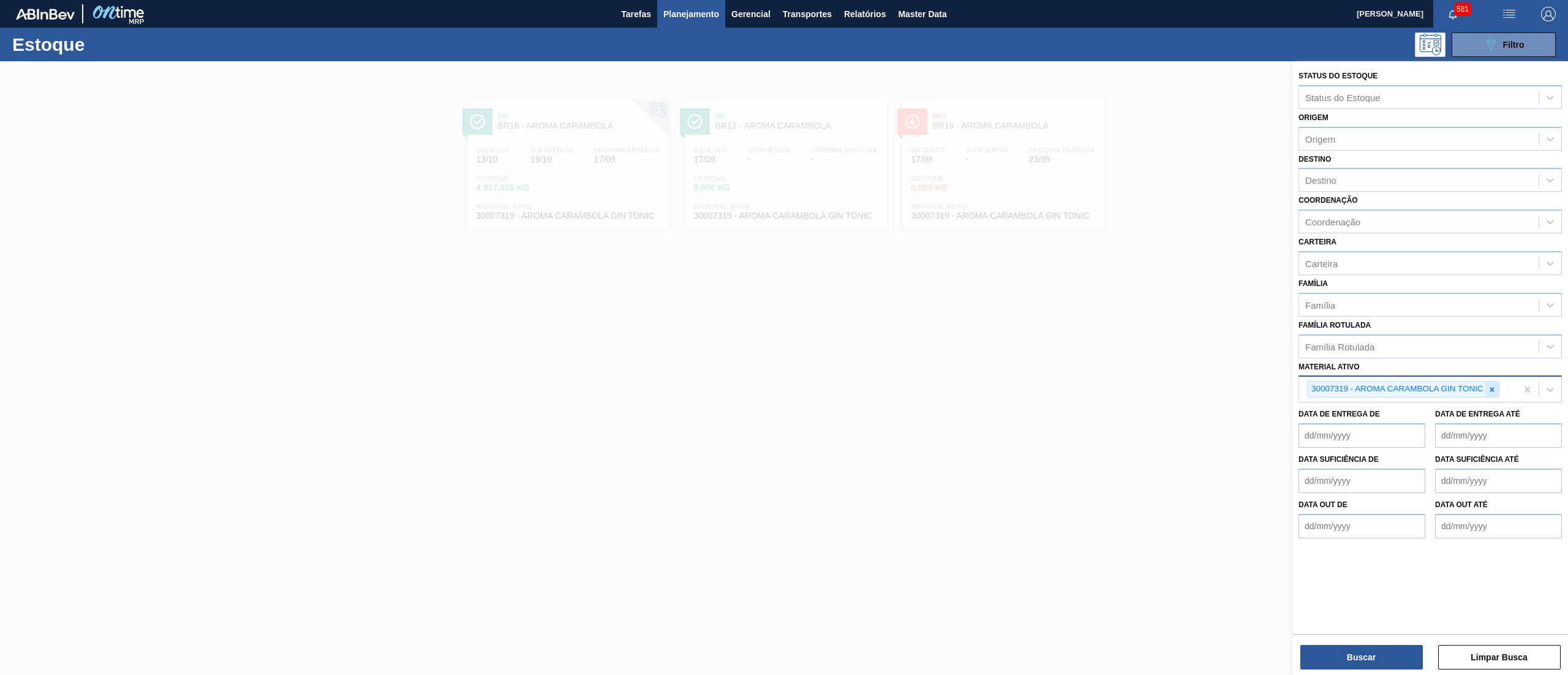
click at [1494, 394] on div at bounding box center [1492, 389] width 13 height 15
paste ativo "30031881"
type ativo "30031881"
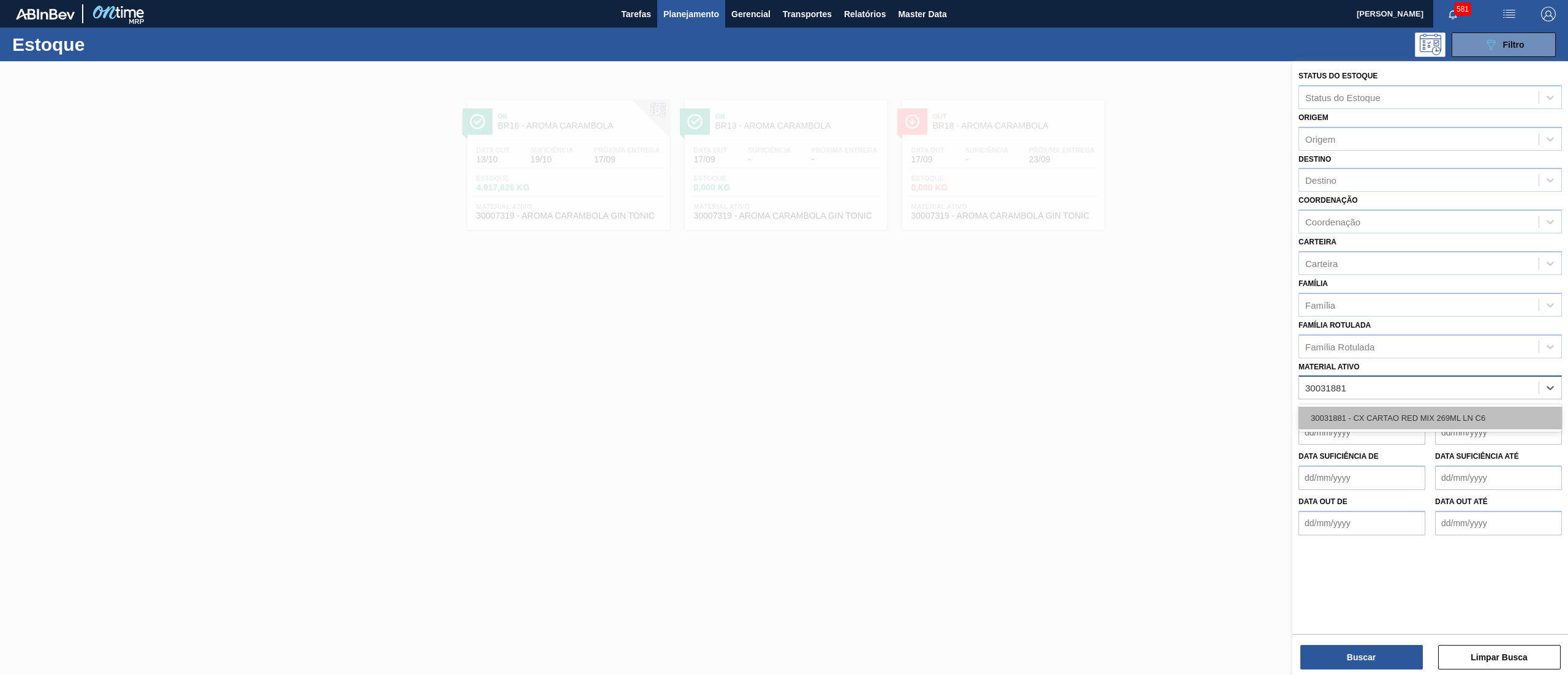
click at [1497, 411] on div "30031881 - CX CARTAO RED MIX 269ML LN C6" at bounding box center [1429, 418] width 263 height 23
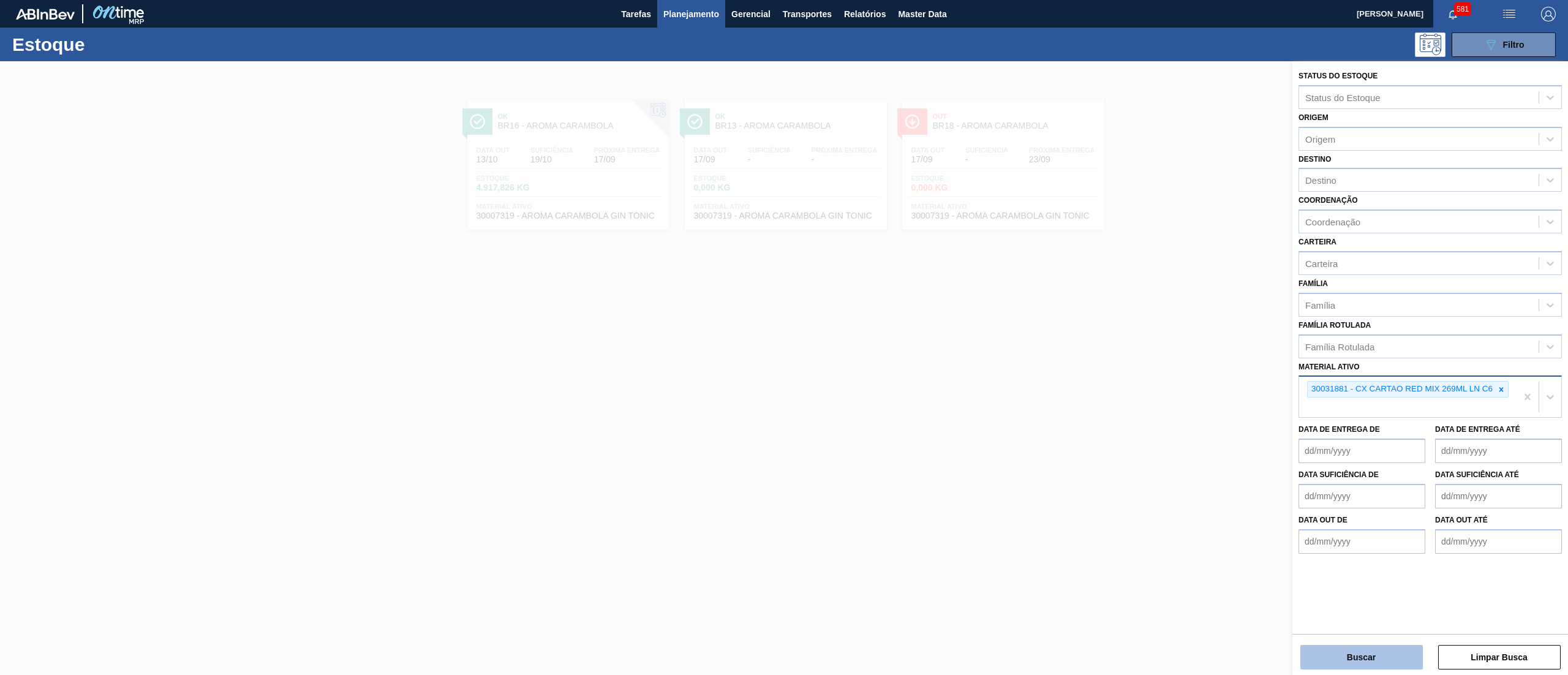
click at [1377, 647] on button "Buscar" at bounding box center [1362, 657] width 122 height 24
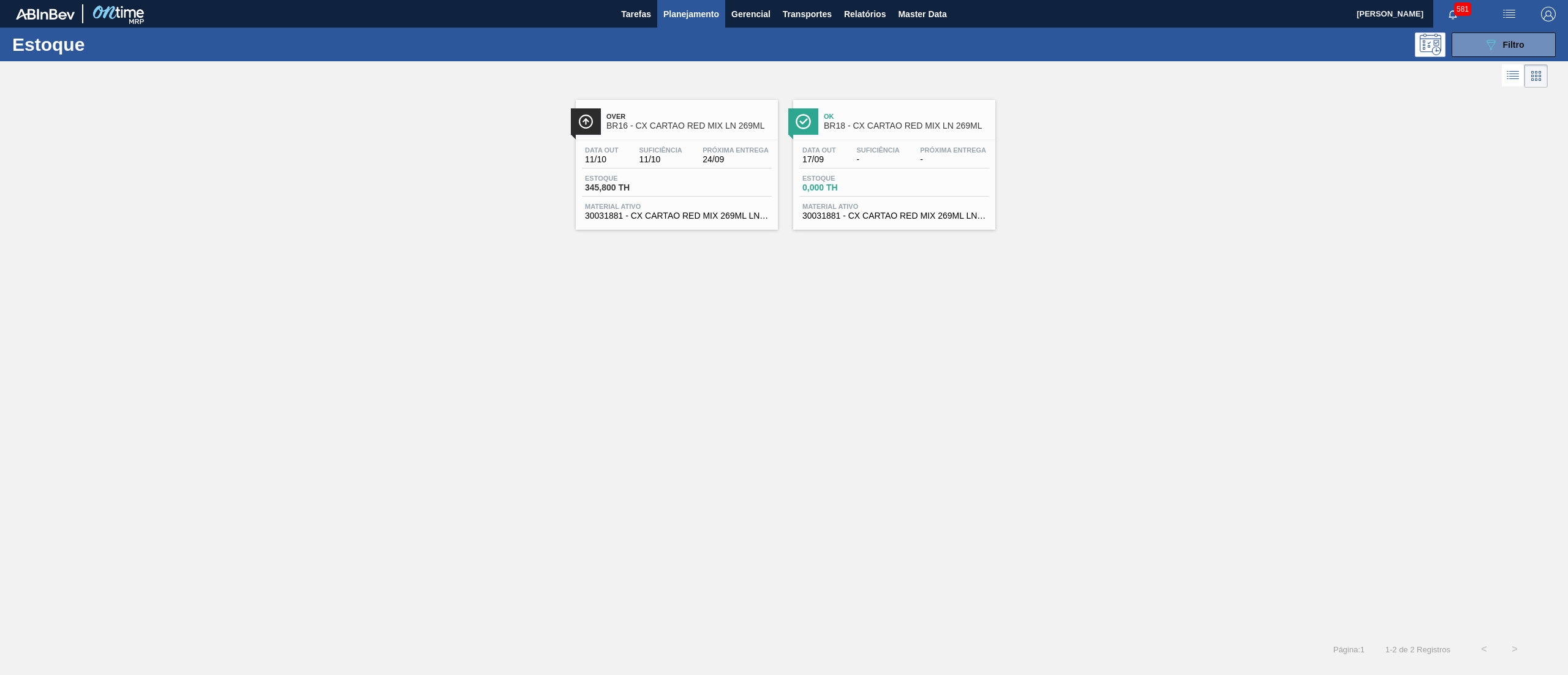
click at [905, 633] on div "Over BR16 - CX CARTAO RED MIX LN 269ML Data out 11/10 Suficiência 11/10 Próxima…" at bounding box center [784, 362] width 1568 height 543
click at [733, 179] on div "Estoque 345,800 TH" at bounding box center [677, 186] width 190 height 22
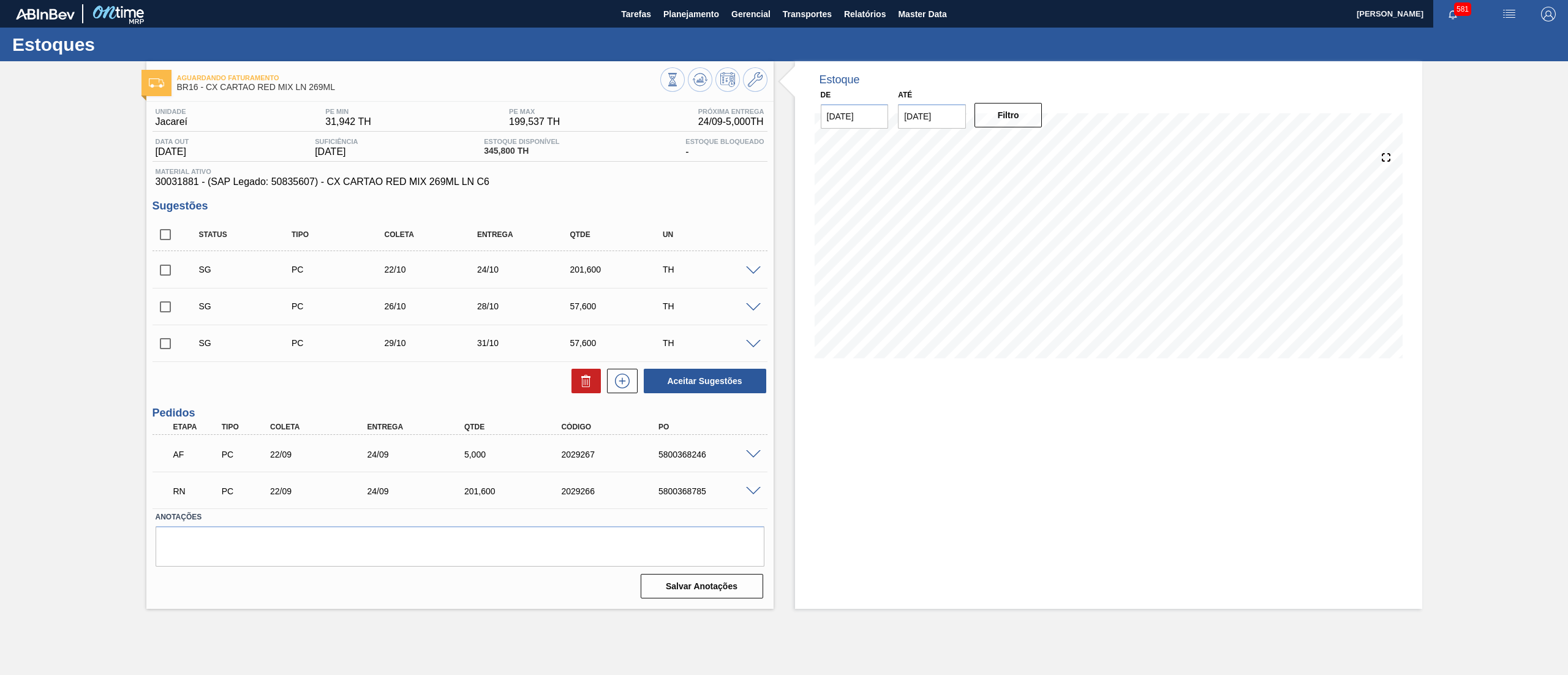
click at [752, 487] on span at bounding box center [753, 492] width 15 height 9
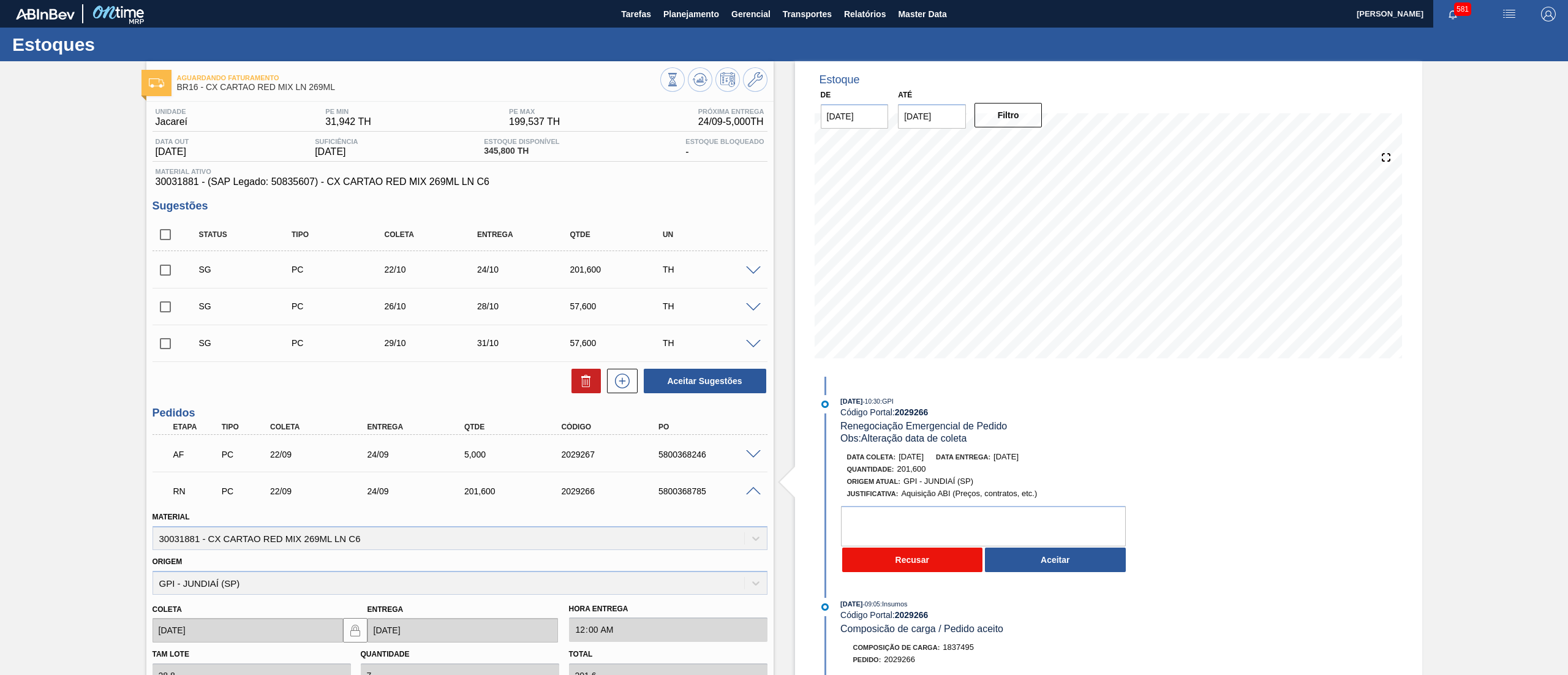
click at [910, 568] on button "Recusar" at bounding box center [912, 559] width 141 height 24
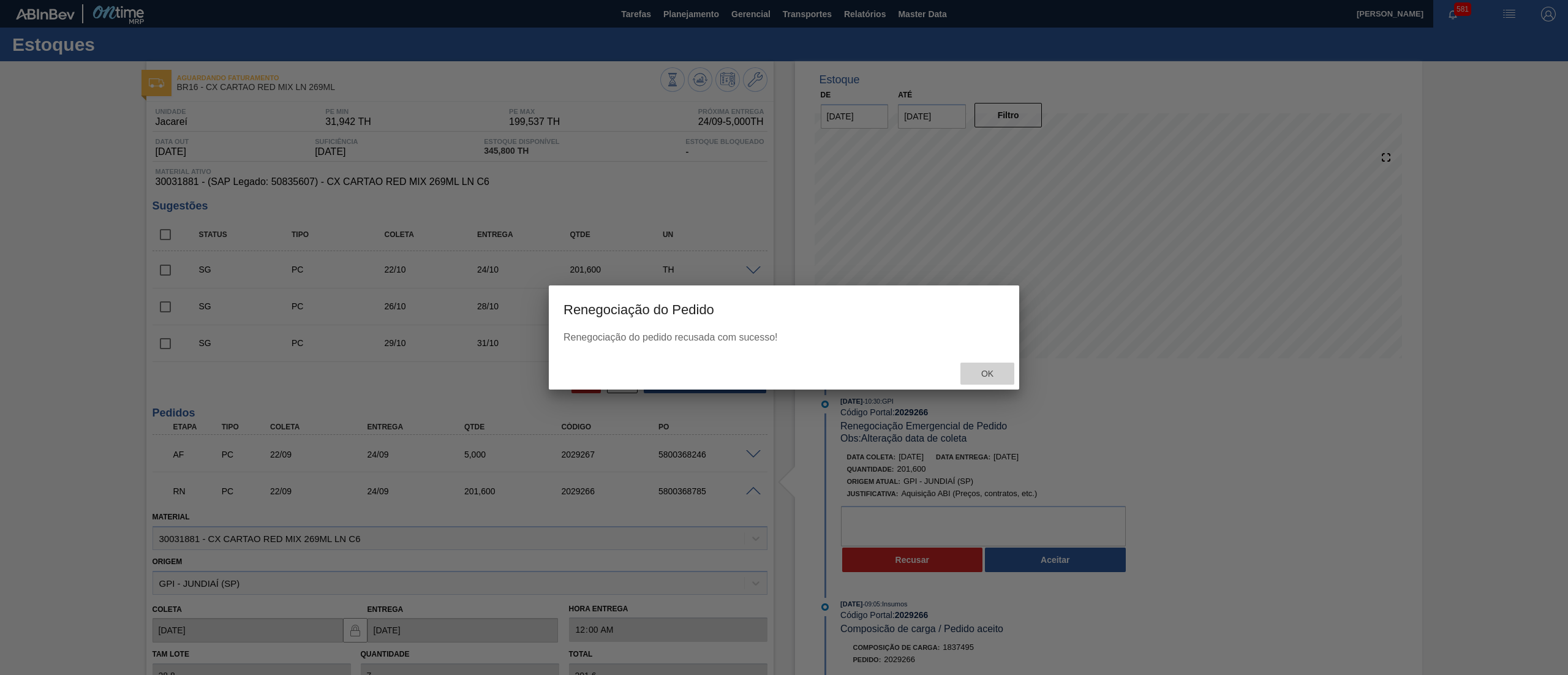
click at [987, 371] on span "Ok" at bounding box center [987, 373] width 32 height 10
